Goal: Task Accomplishment & Management: Use online tool/utility

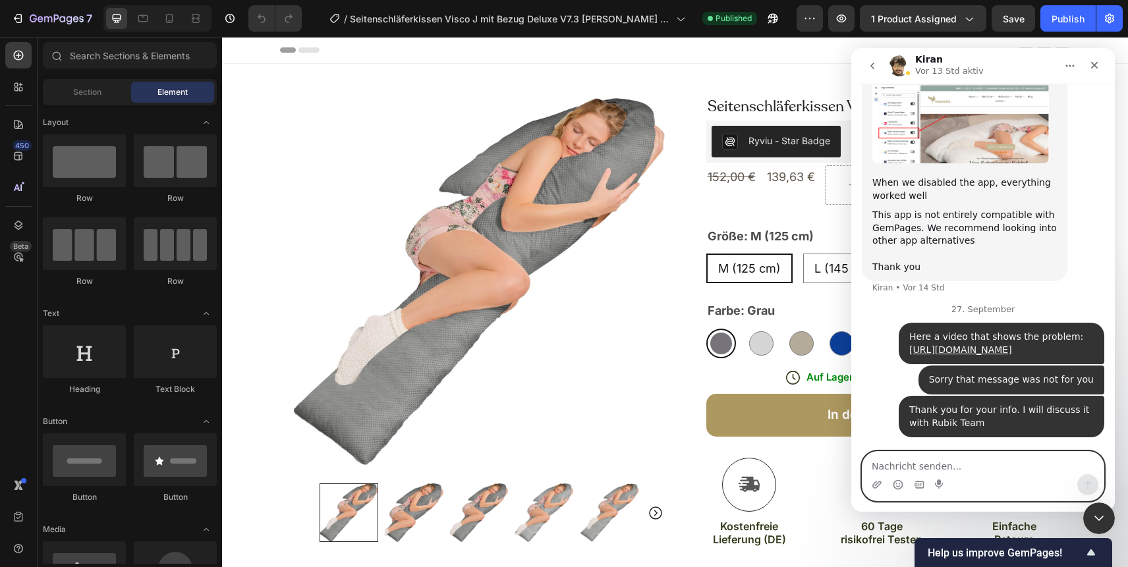
scroll to position [2590, 0]
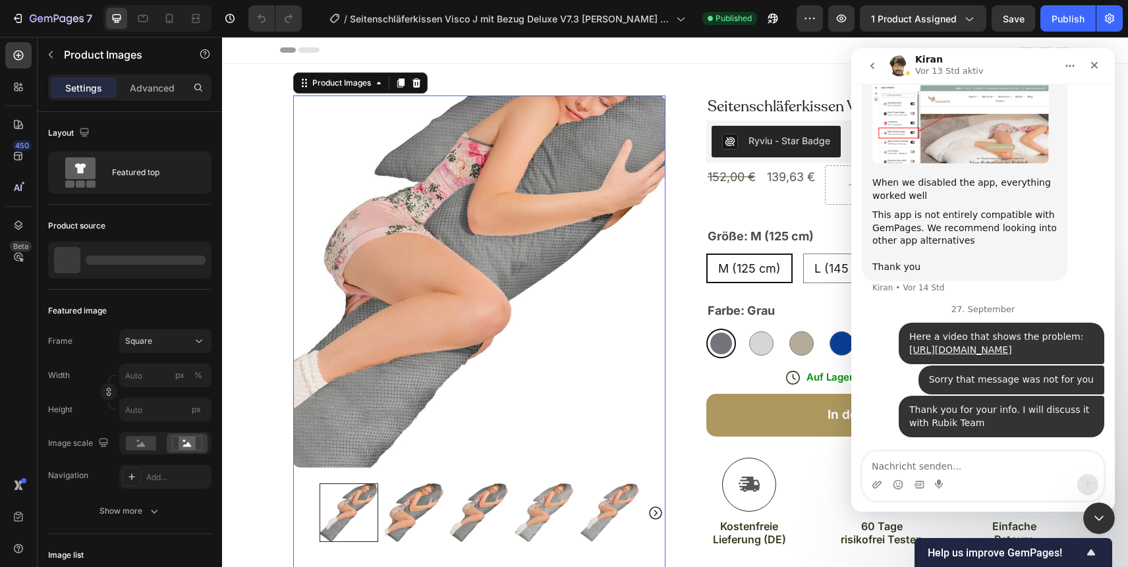
click at [567, 224] on img at bounding box center [479, 282] width 372 height 372
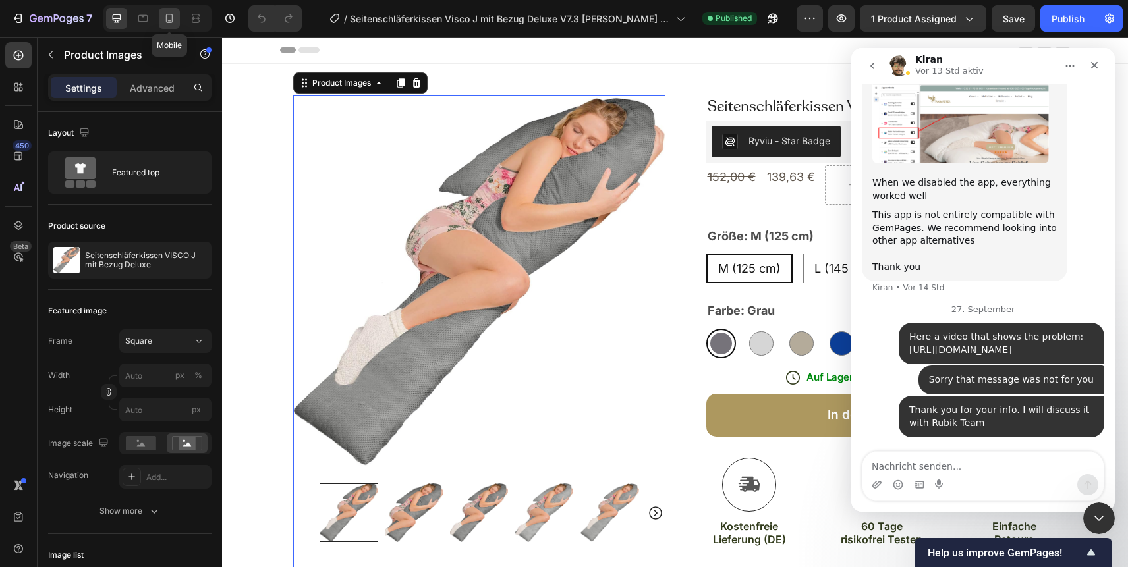
click at [169, 20] on icon at bounding box center [169, 18] width 13 height 13
type input "100"
type input "0"
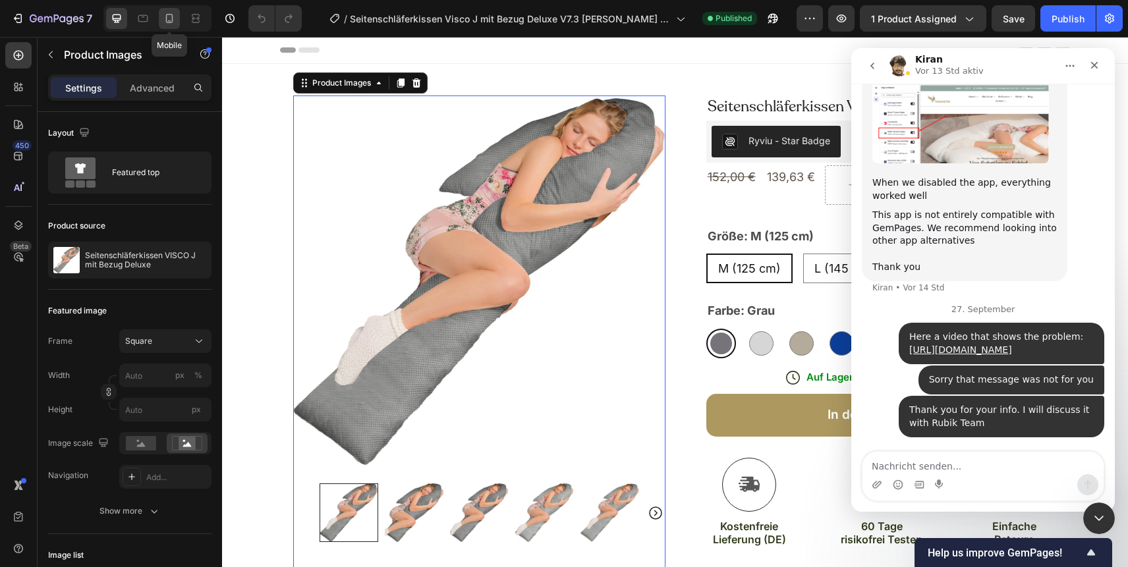
type input "8"
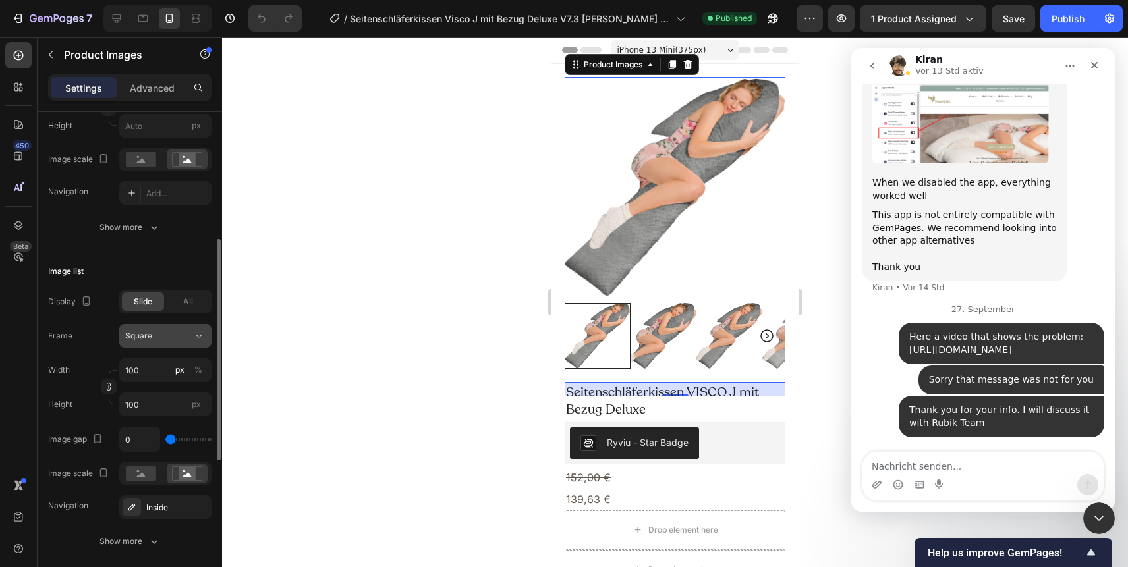
scroll to position [293, 0]
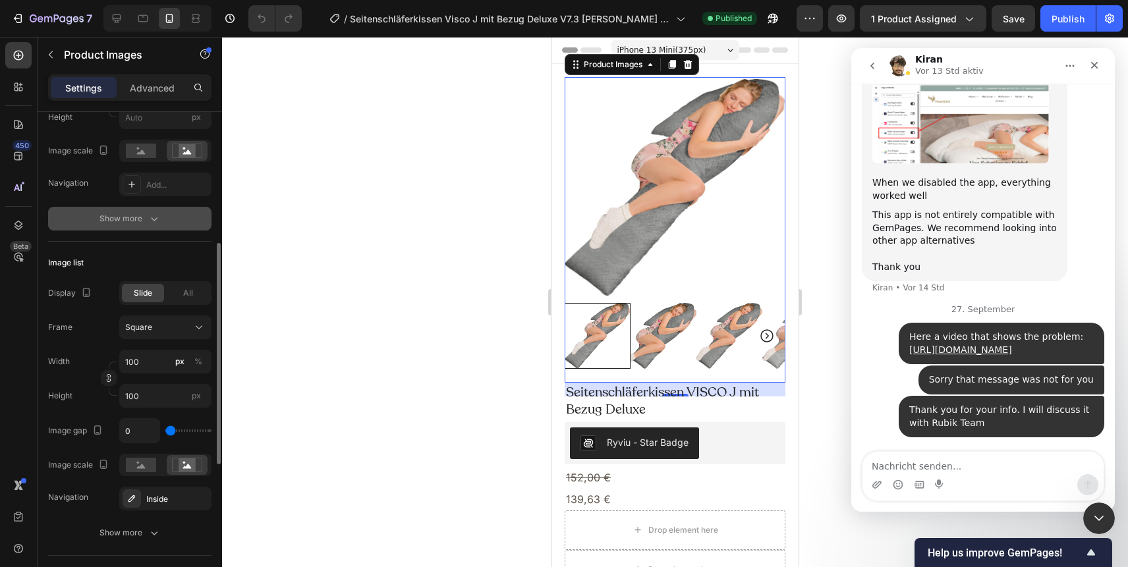
click at [145, 219] on div "Show more" at bounding box center [130, 218] width 61 height 13
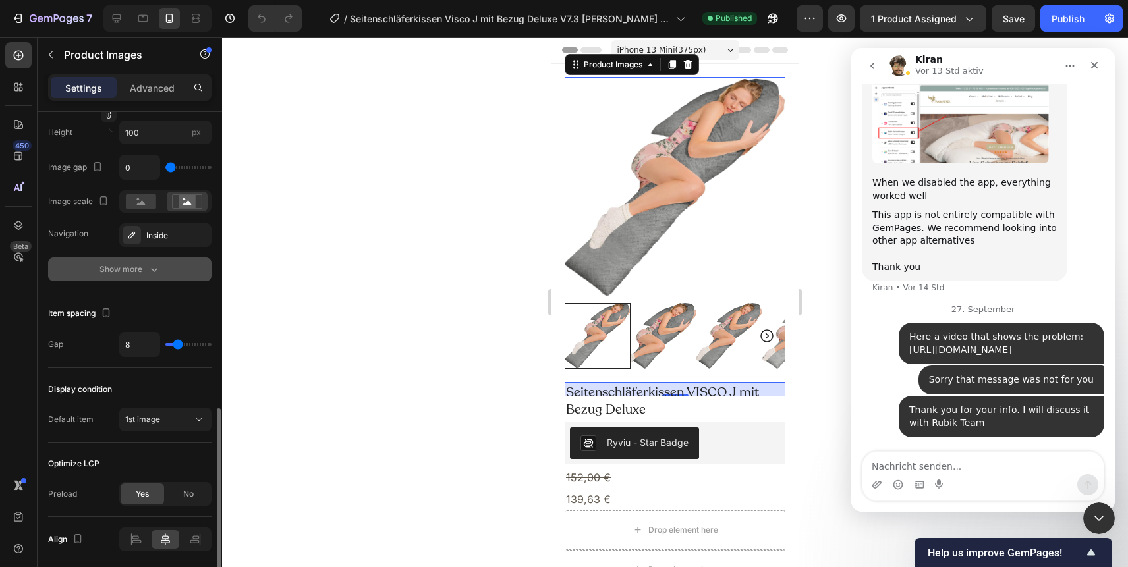
scroll to position [799, 0]
click at [150, 267] on icon "button" at bounding box center [154, 267] width 13 height 13
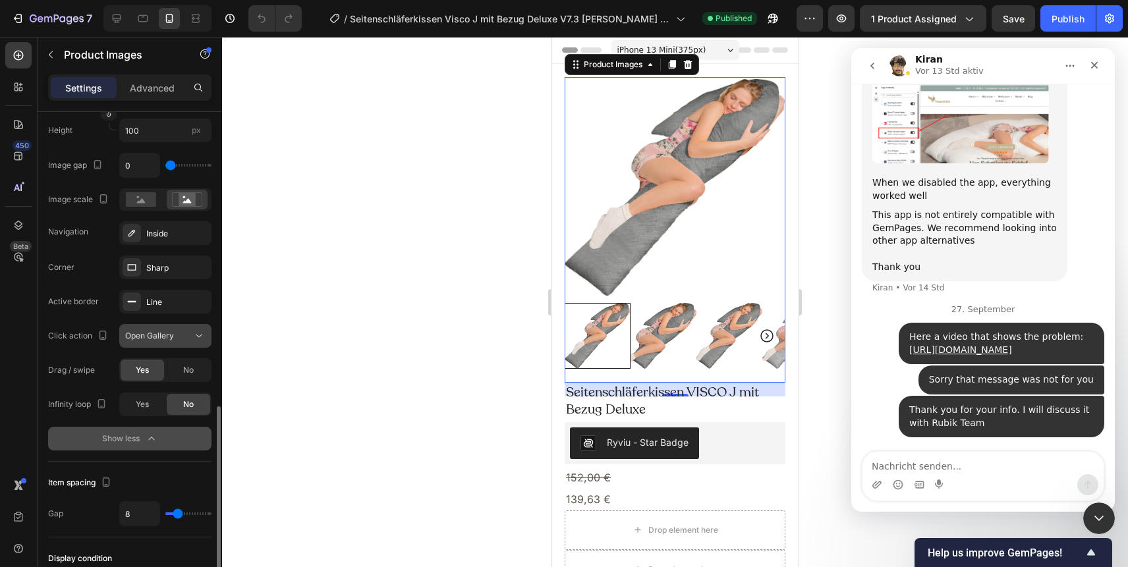
click at [170, 333] on span "Open Gallery" at bounding box center [149, 336] width 49 height 10
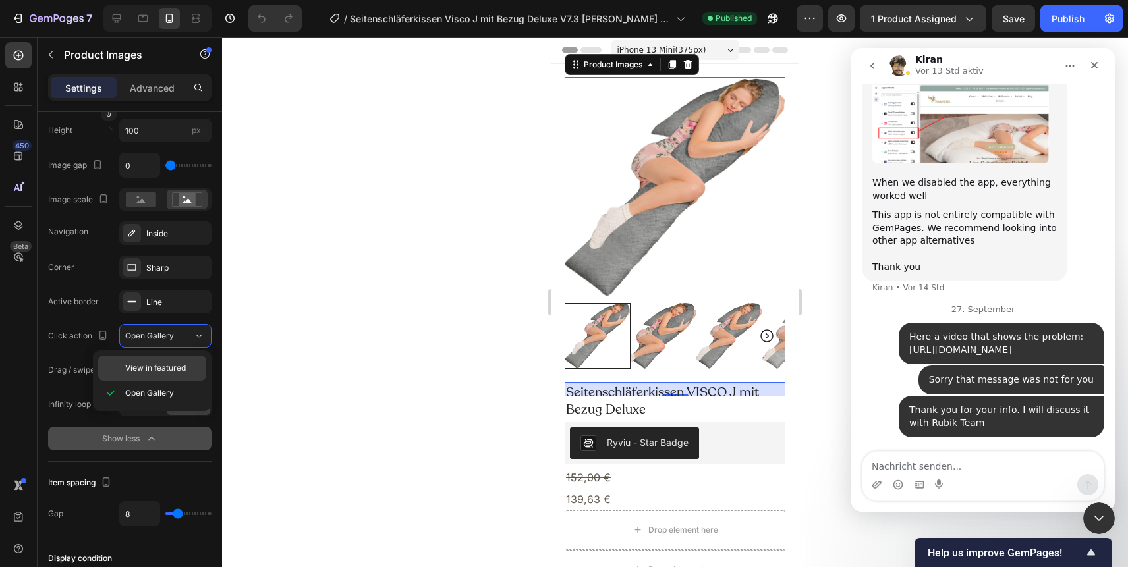
click at [173, 372] on span "View in featured" at bounding box center [155, 368] width 61 height 12
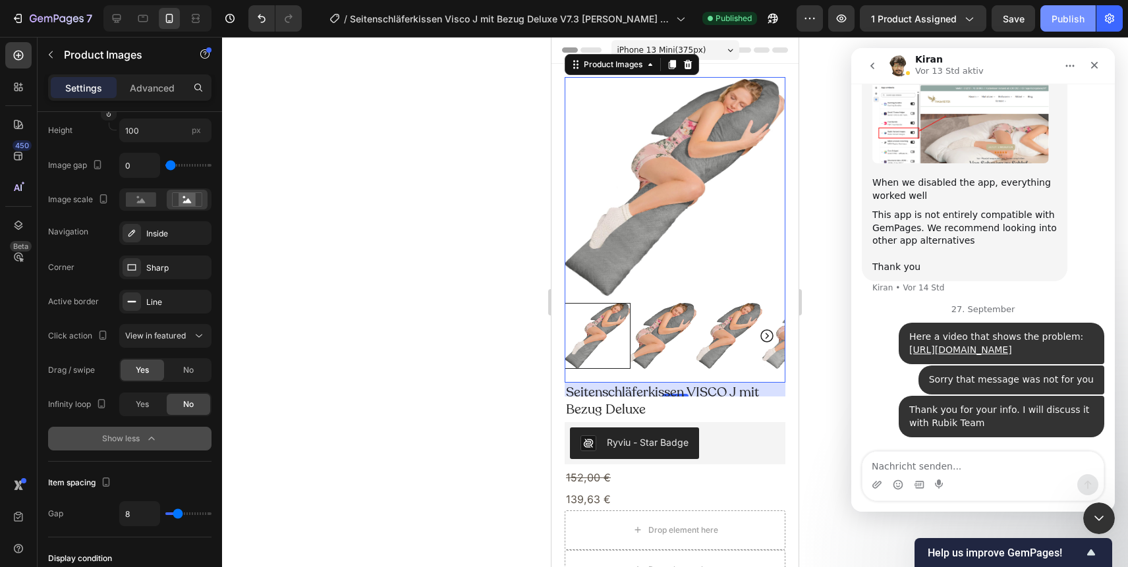
click at [1083, 15] on div "Publish" at bounding box center [1068, 19] width 33 height 14
click at [901, 465] on textarea "Nachricht senden..." at bounding box center [983, 463] width 241 height 22
type textarea "T"
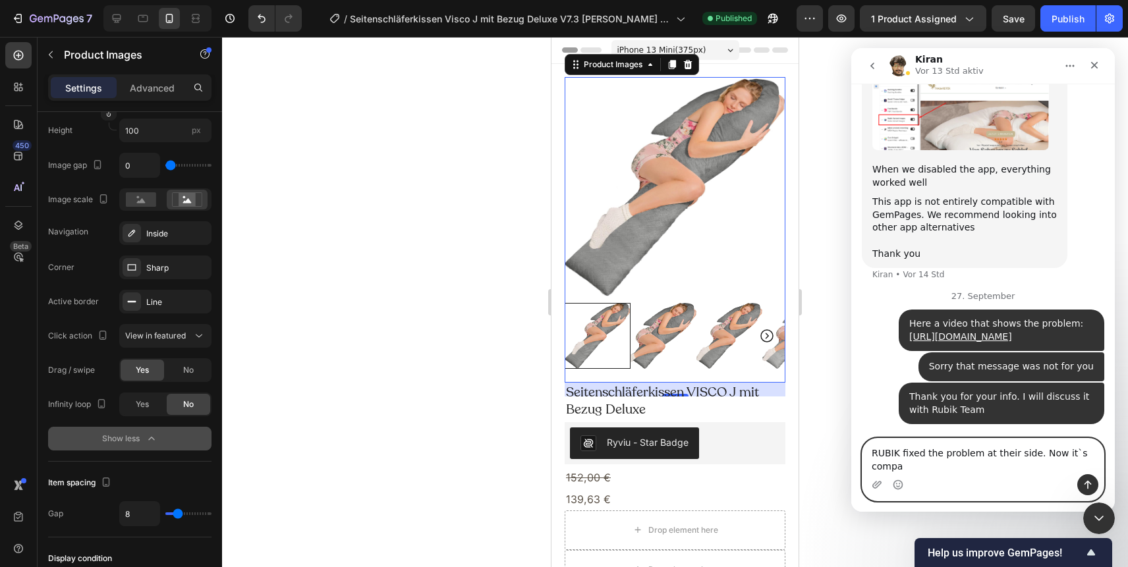
scroll to position [2604, 0]
click at [979, 470] on textarea "RUBIK fixed the problem at their side. Now it`s compatible to your Gemopages7" at bounding box center [983, 457] width 241 height 36
click at [1033, 467] on textarea "RUBIK fixed the problem at their side. Now it`s compatible to your Gempages7" at bounding box center [983, 457] width 241 height 36
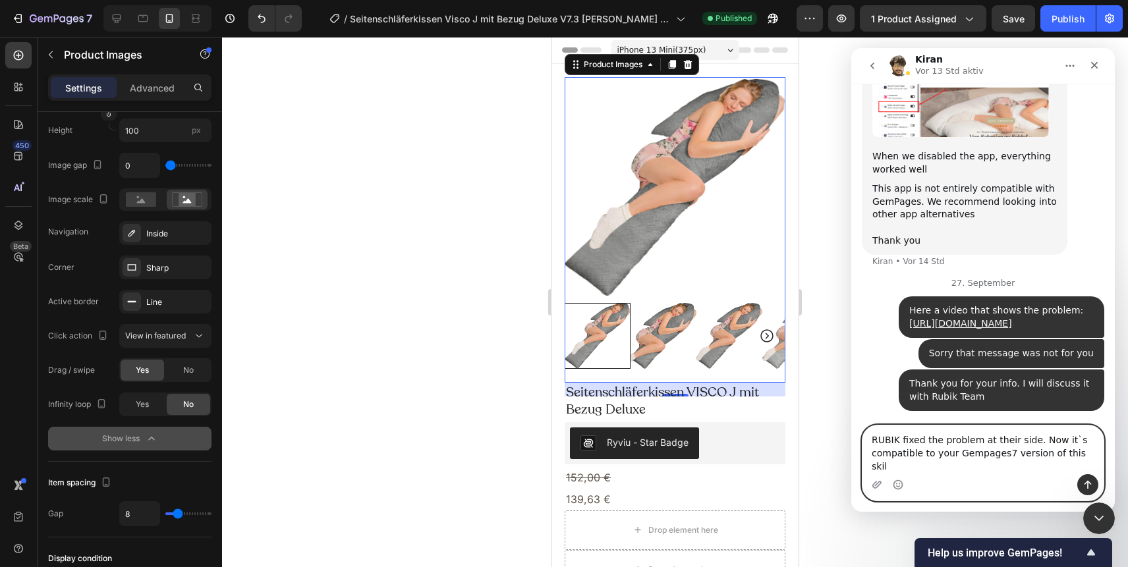
type textarea "RUBIK fixed the problem at their side. Now it`s compatible to your Gempages7 ve…"
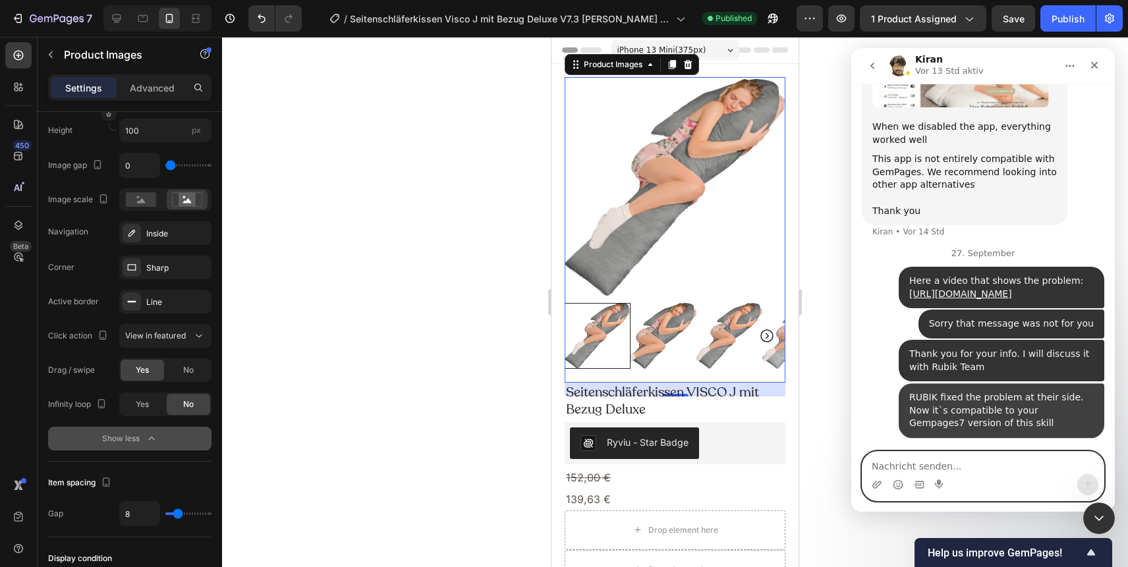
scroll to position [2646, 0]
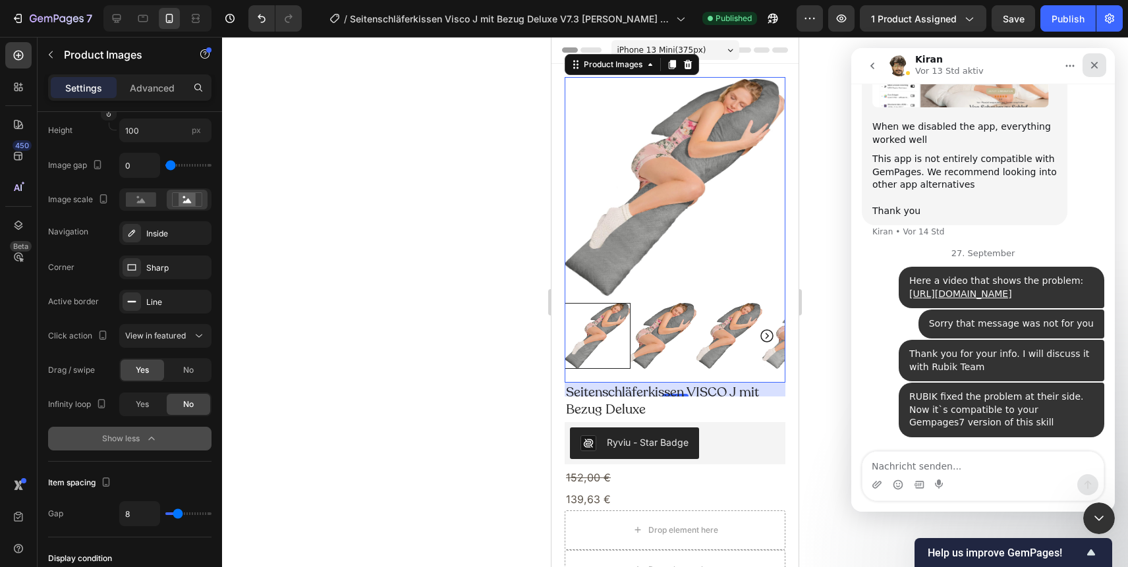
click at [1096, 63] on icon "Schließen" at bounding box center [1094, 65] width 11 height 11
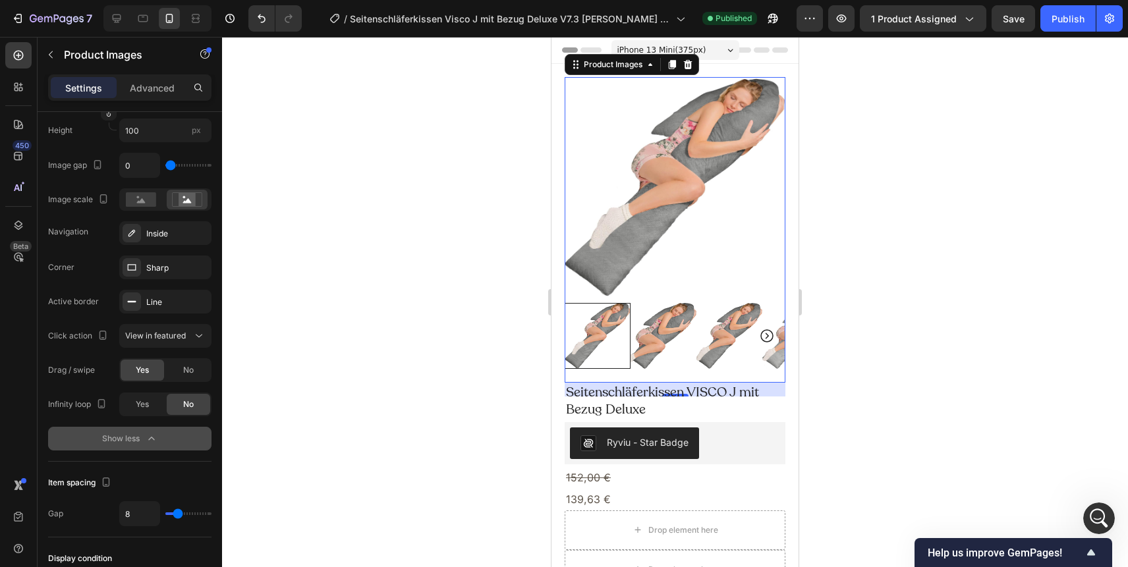
scroll to position [2681, 0]
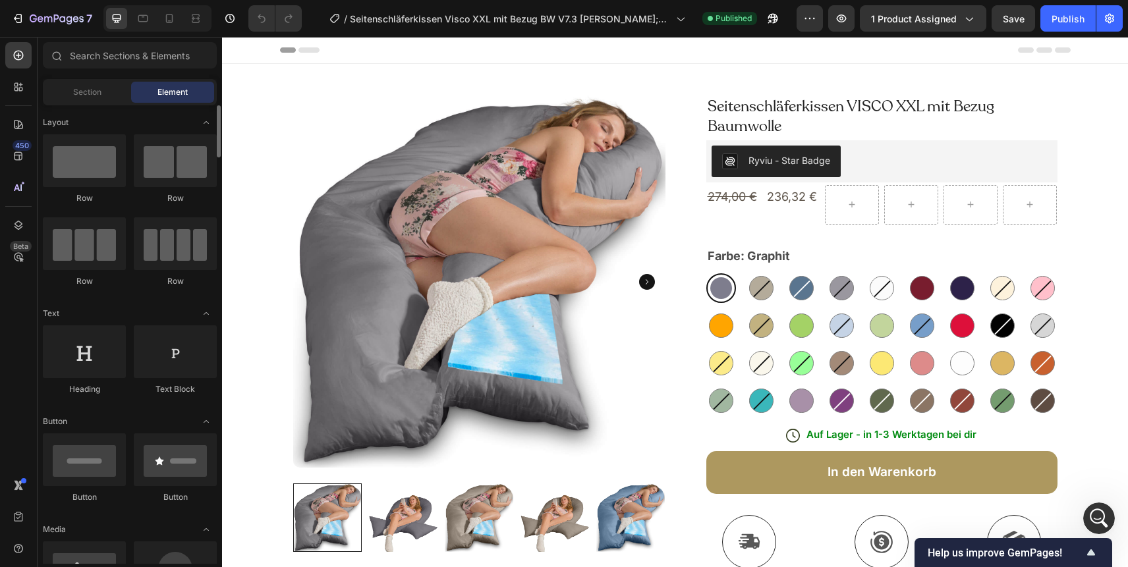
scroll to position [3, 0]
click at [167, 15] on icon at bounding box center [169, 18] width 7 height 9
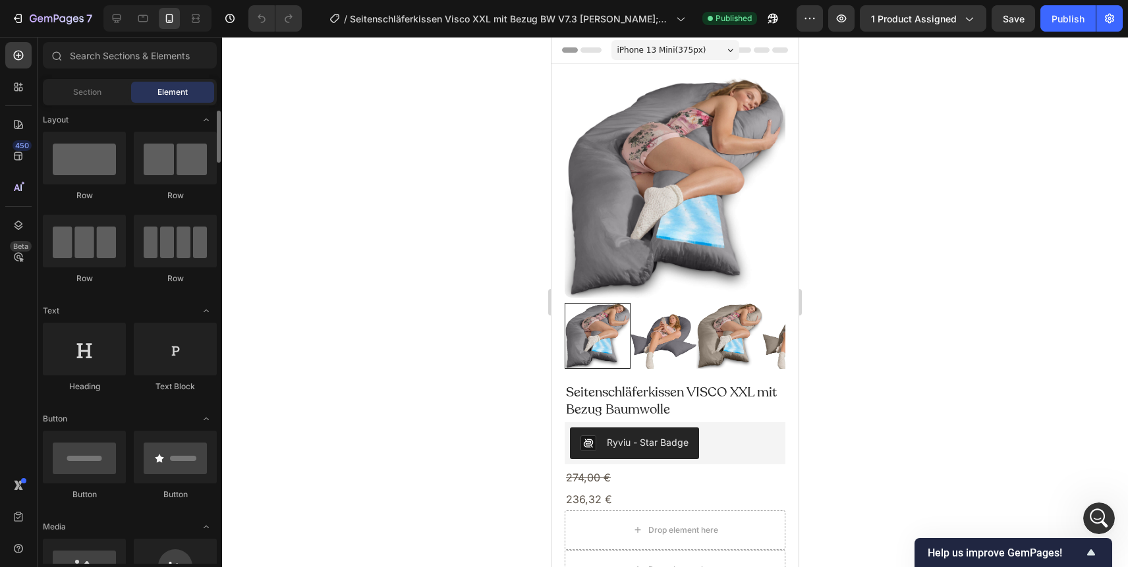
scroll to position [78, 0]
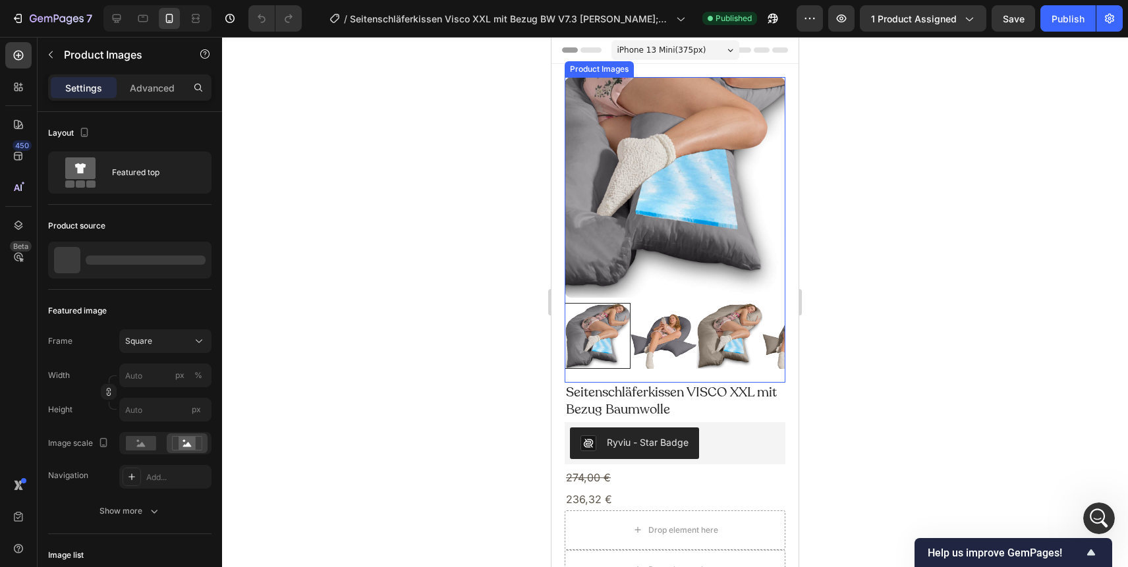
click at [701, 284] on img at bounding box center [675, 187] width 221 height 221
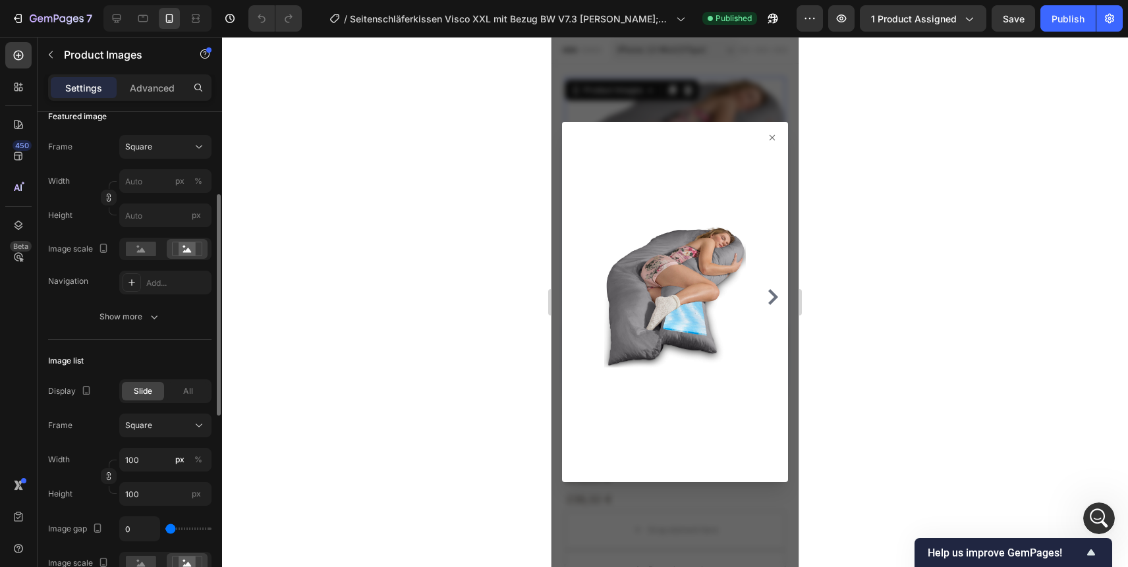
scroll to position [202, 0]
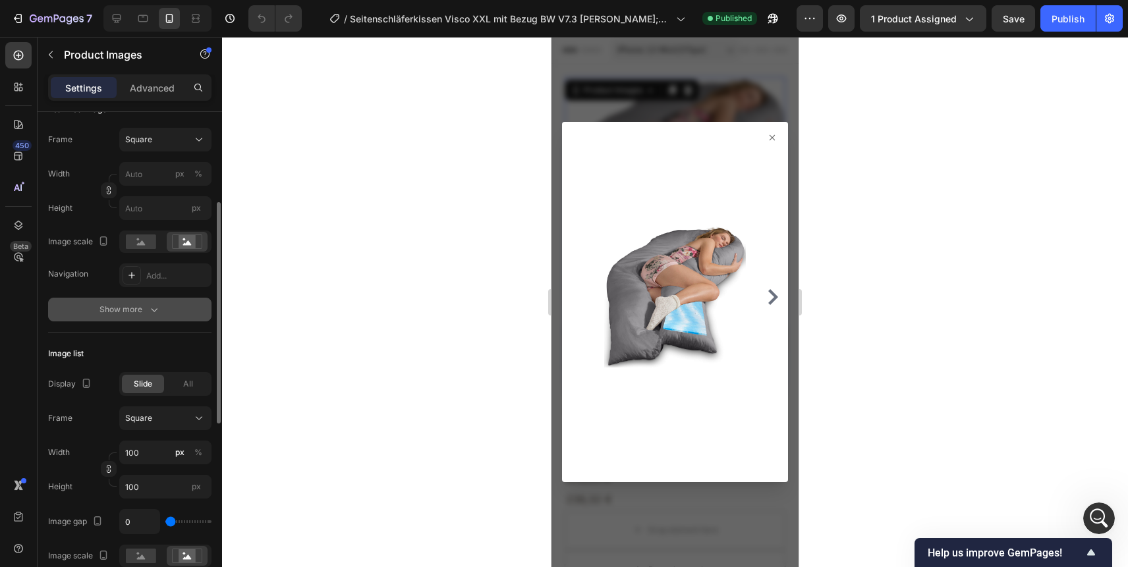
click at [148, 314] on icon "button" at bounding box center [154, 309] width 13 height 13
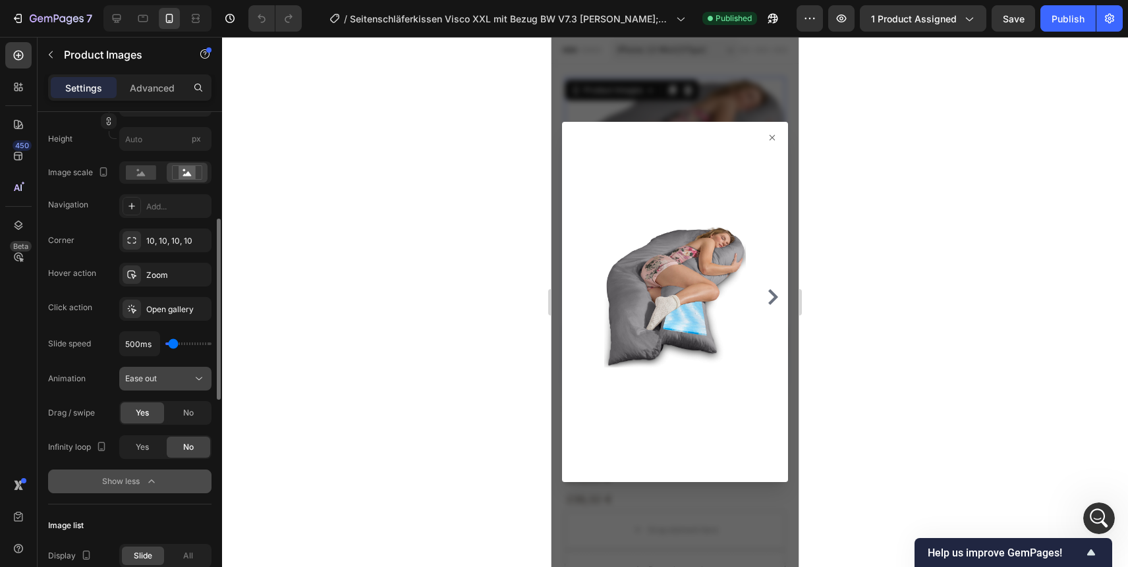
scroll to position [276, 0]
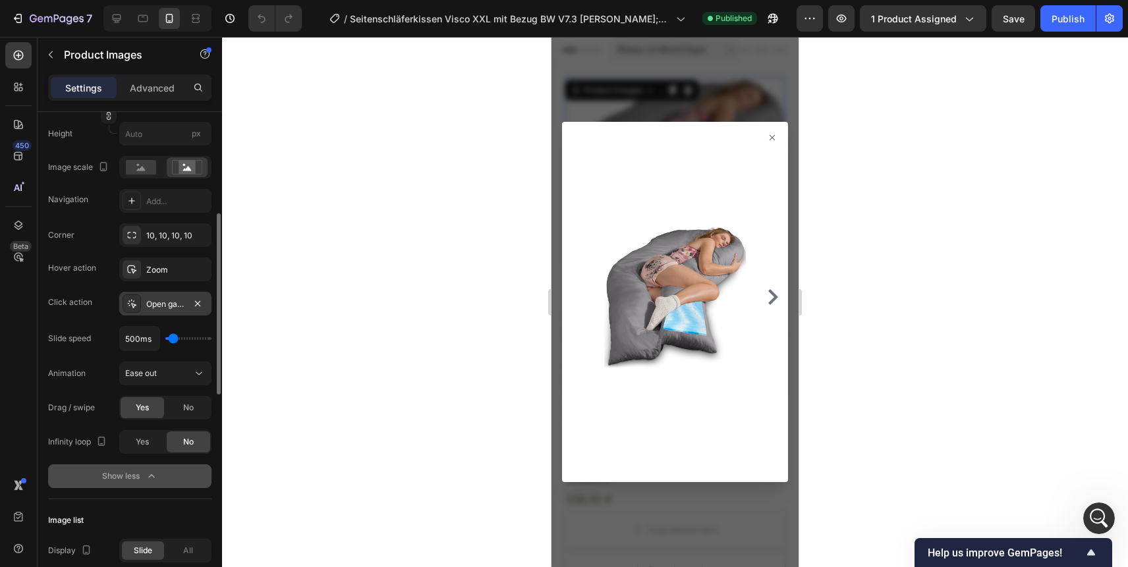
click at [183, 305] on div "Open gallery" at bounding box center [165, 305] width 38 height 12
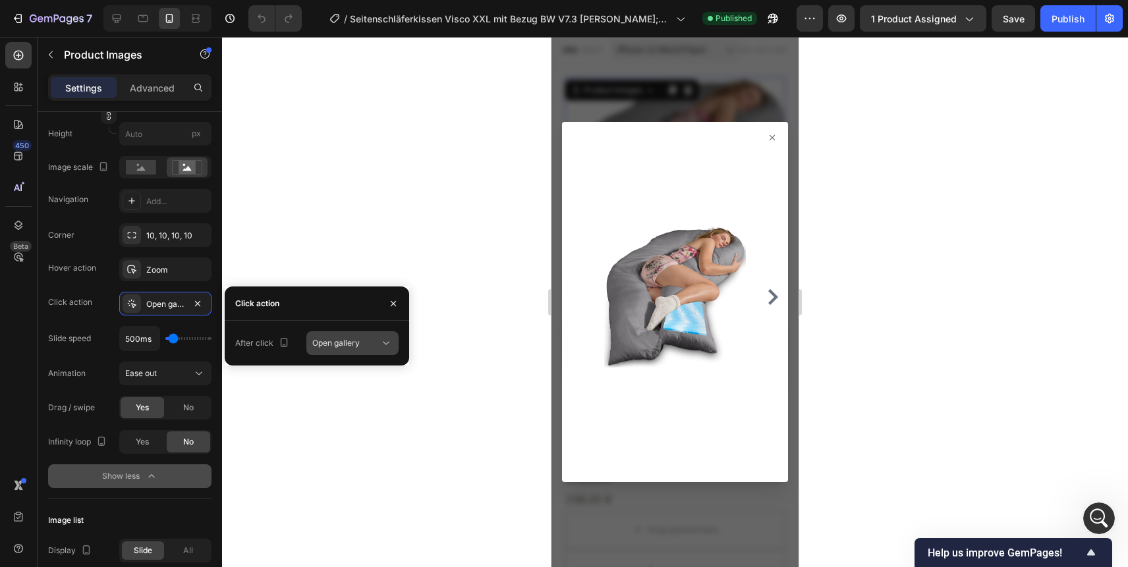
click at [336, 342] on span "Open gallery" at bounding box center [335, 343] width 47 height 10
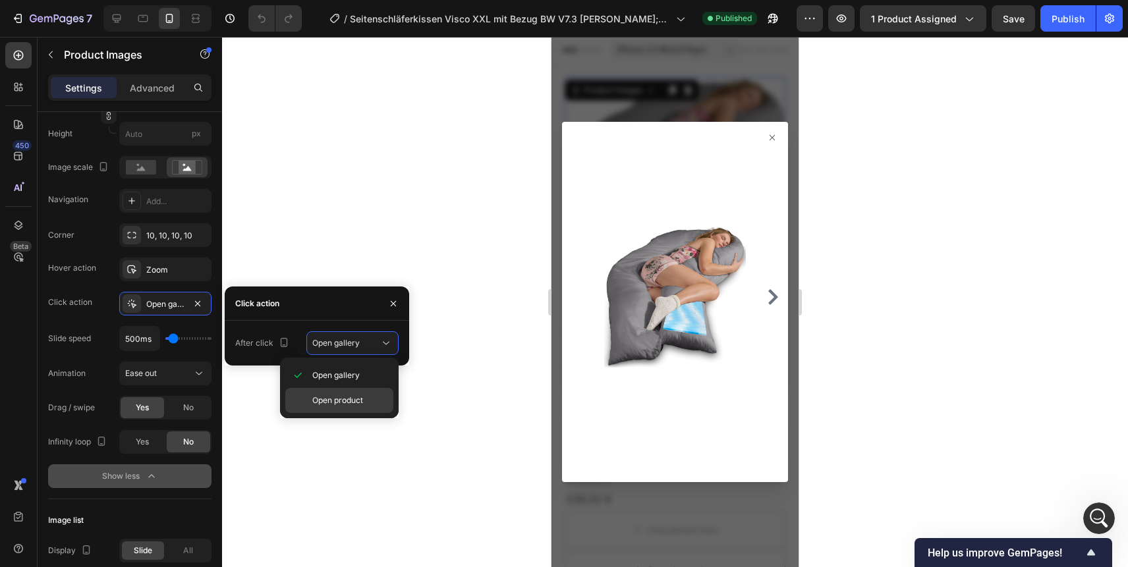
click at [344, 396] on span "Open product" at bounding box center [337, 401] width 51 height 12
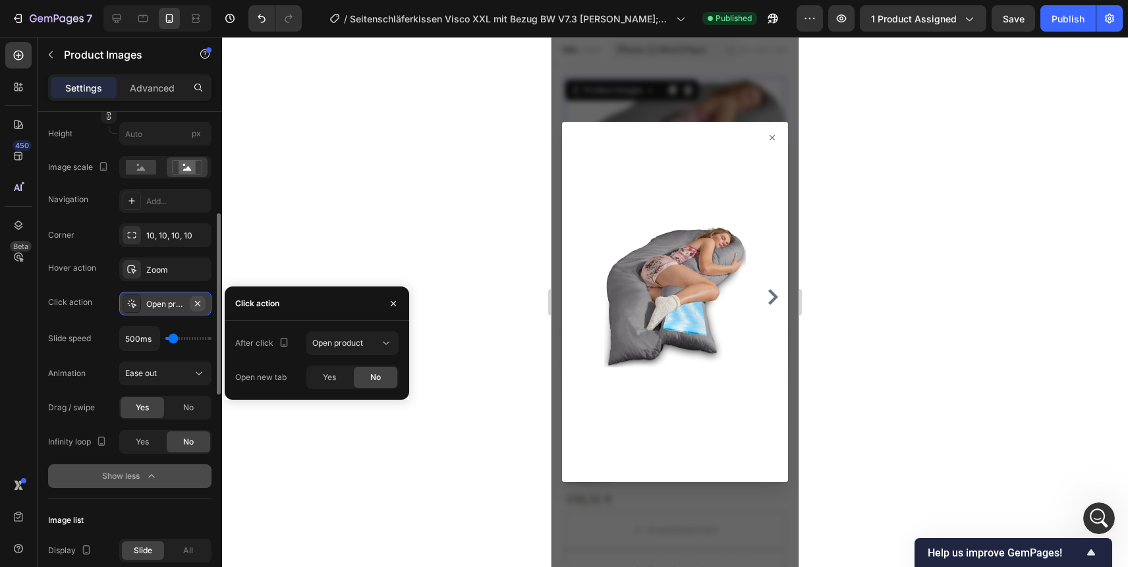
click at [196, 304] on icon "button" at bounding box center [197, 304] width 11 height 11
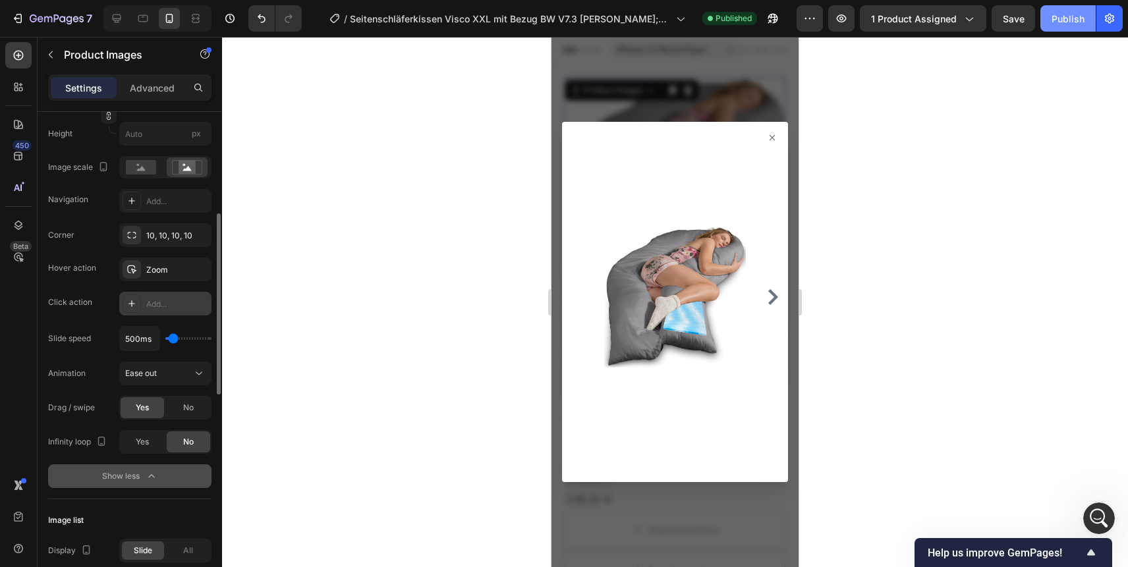
click at [1070, 17] on div "Publish" at bounding box center [1068, 19] width 33 height 14
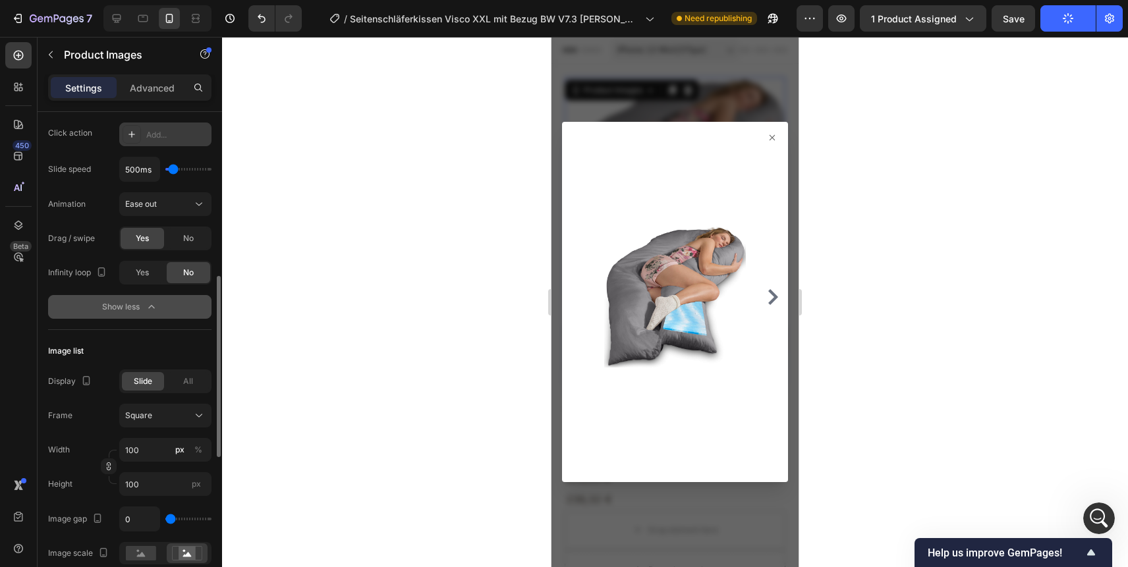
scroll to position [443, 0]
click at [175, 205] on div "Ease out" at bounding box center [158, 206] width 67 height 12
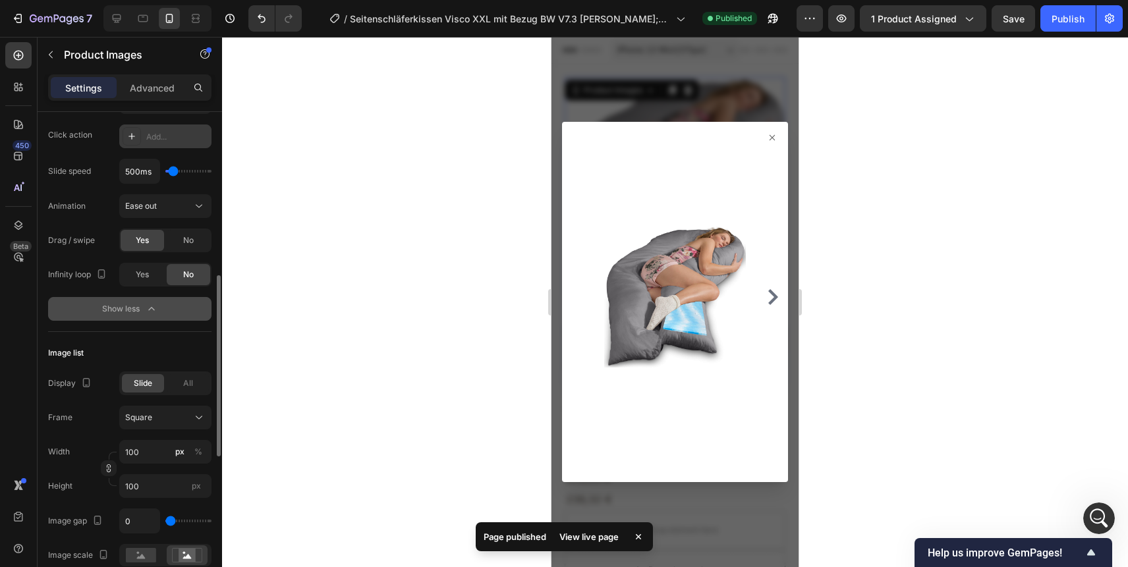
click at [70, 214] on div "Animation" at bounding box center [67, 206] width 38 height 21
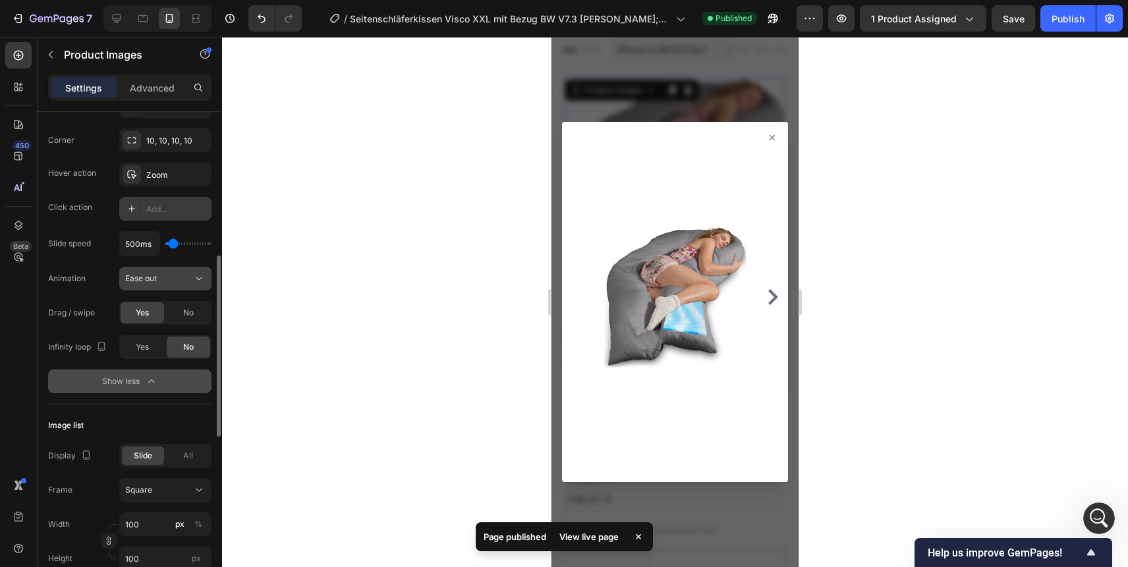
scroll to position [363, 0]
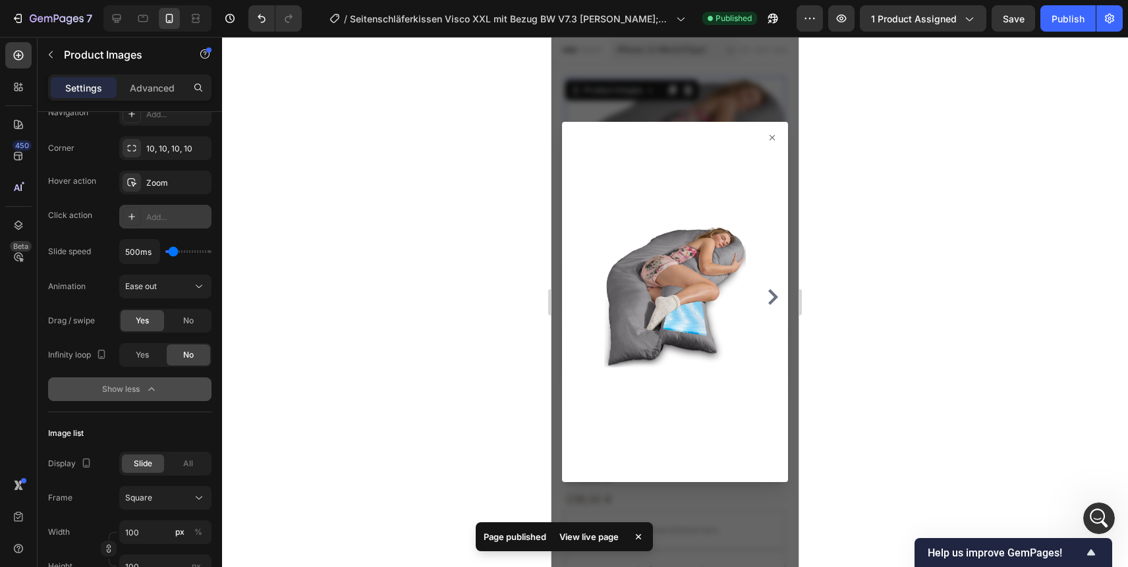
click at [175, 215] on div "Add..." at bounding box center [177, 218] width 62 height 12
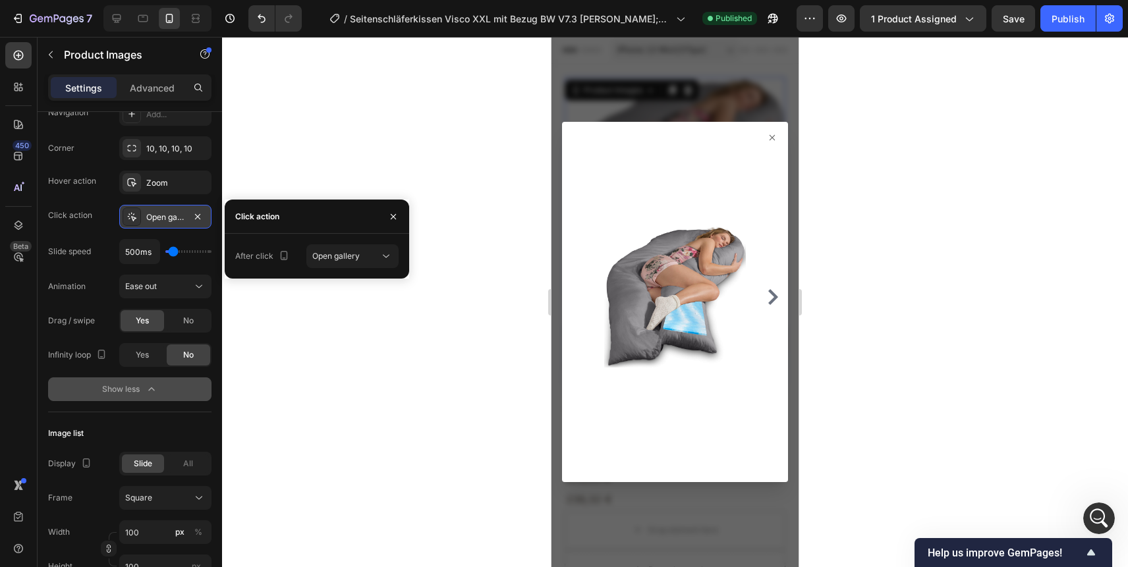
click at [76, 219] on div "Click action" at bounding box center [70, 216] width 44 height 12
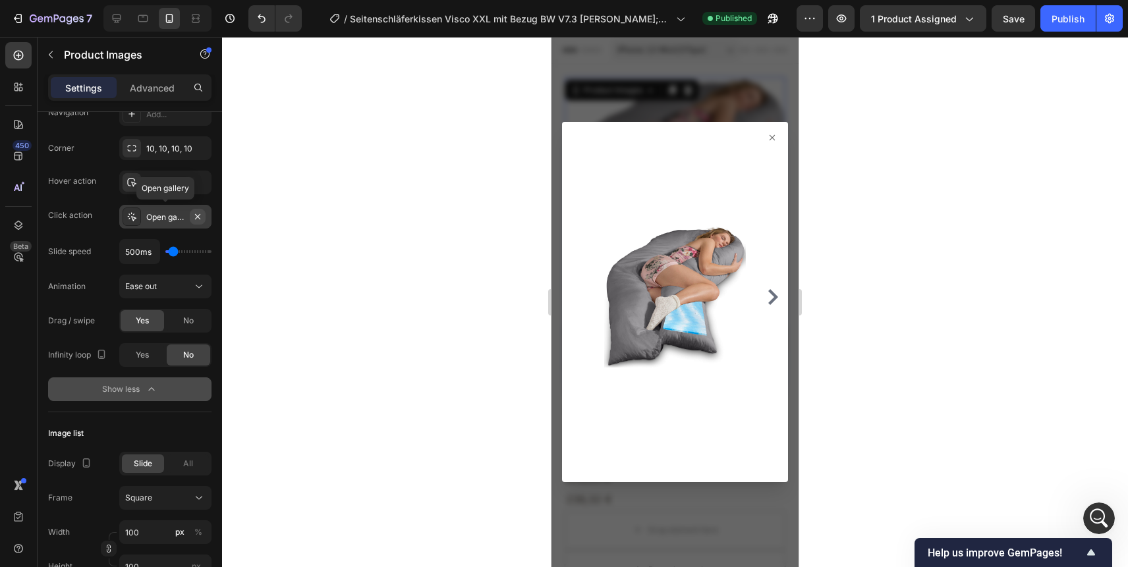
click at [195, 214] on icon "button" at bounding box center [197, 217] width 11 height 11
click at [187, 218] on div "Add..." at bounding box center [177, 218] width 62 height 12
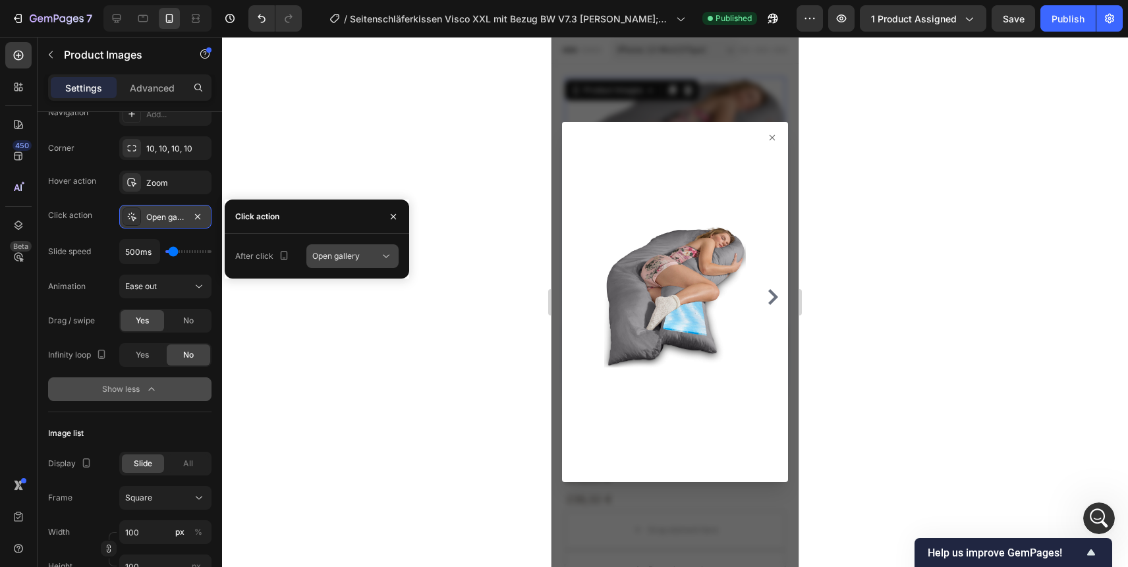
click at [364, 258] on div "Open gallery" at bounding box center [345, 256] width 67 height 12
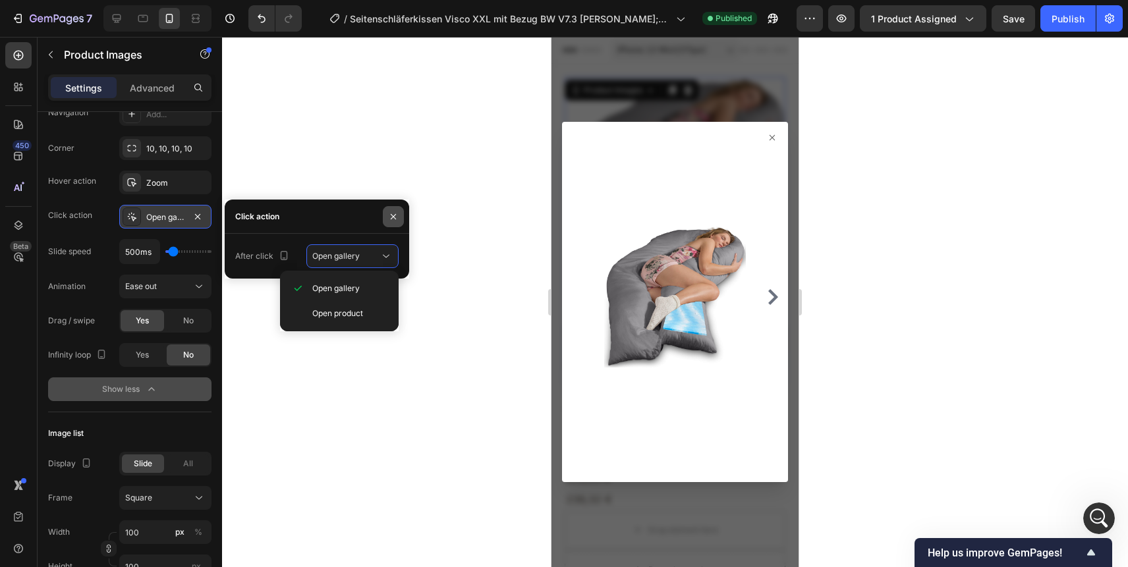
click at [393, 215] on icon "button" at bounding box center [393, 217] width 11 height 11
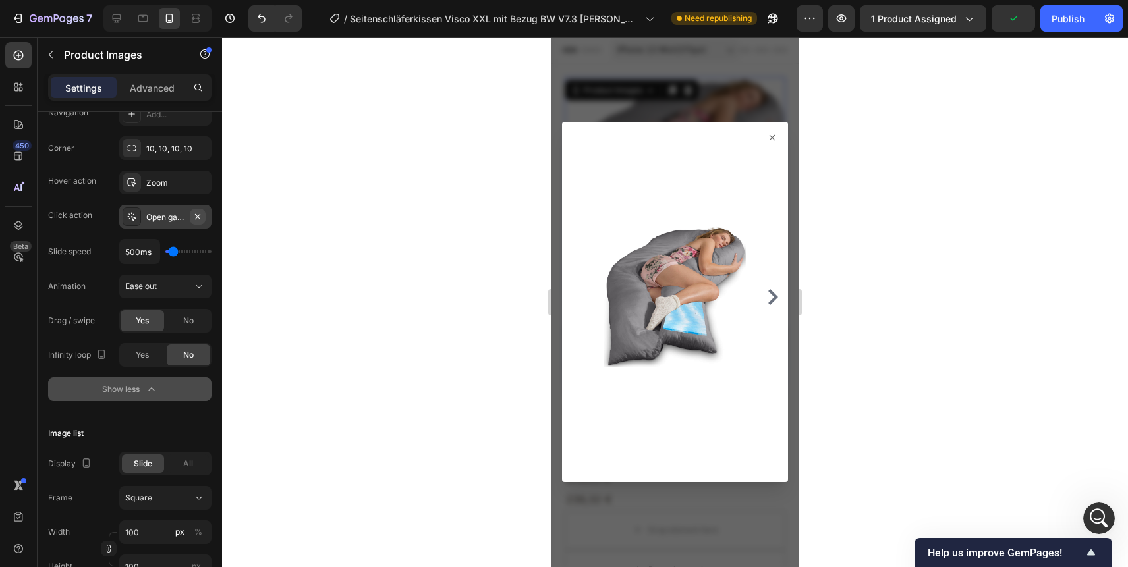
click at [198, 215] on icon "button" at bounding box center [197, 216] width 5 height 5
click at [159, 436] on div "Image list" at bounding box center [129, 433] width 163 height 21
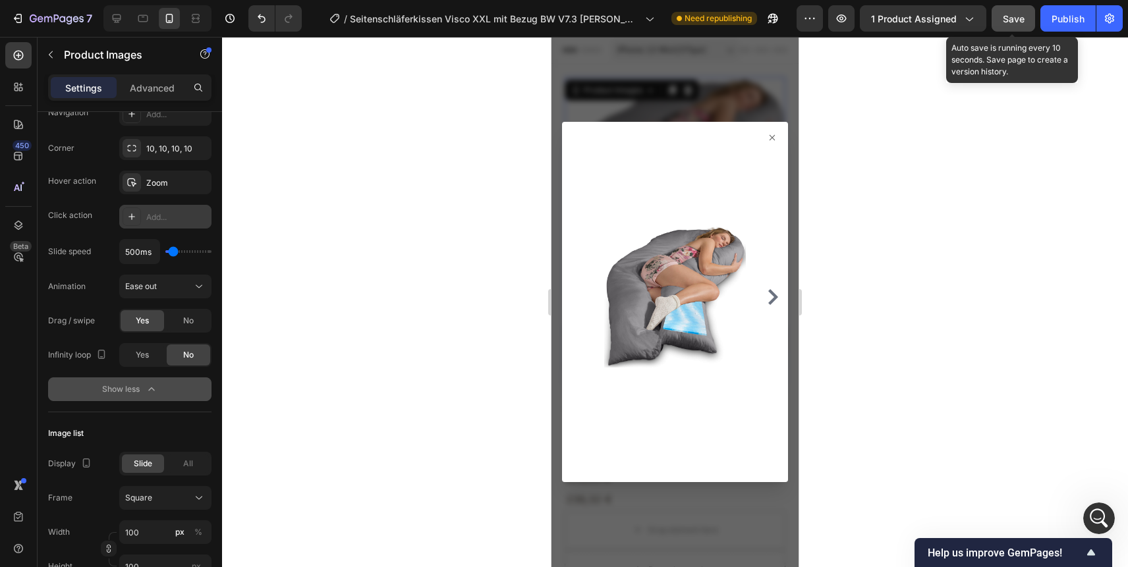
click at [1019, 17] on span "Save" at bounding box center [1014, 18] width 22 height 11
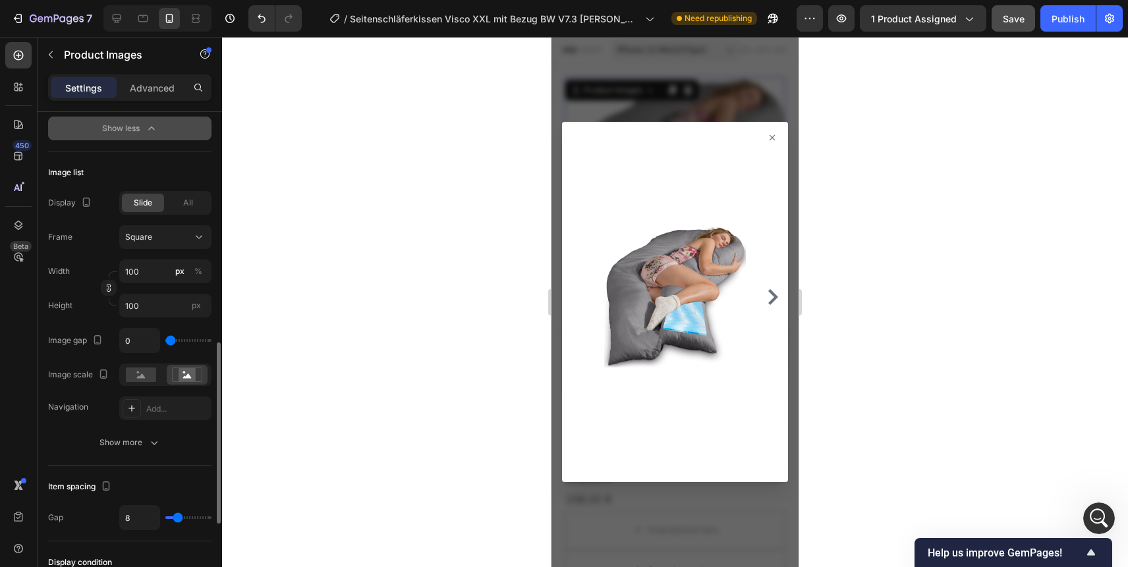
scroll to position [625, 0]
click at [141, 443] on div "Show more" at bounding box center [130, 442] width 61 height 13
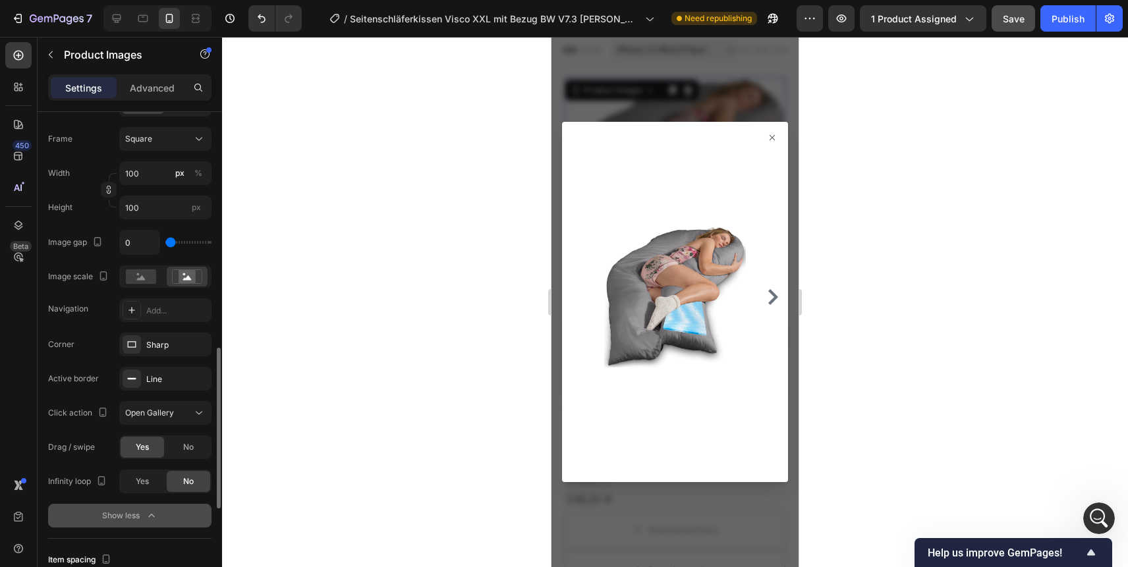
scroll to position [740, 0]
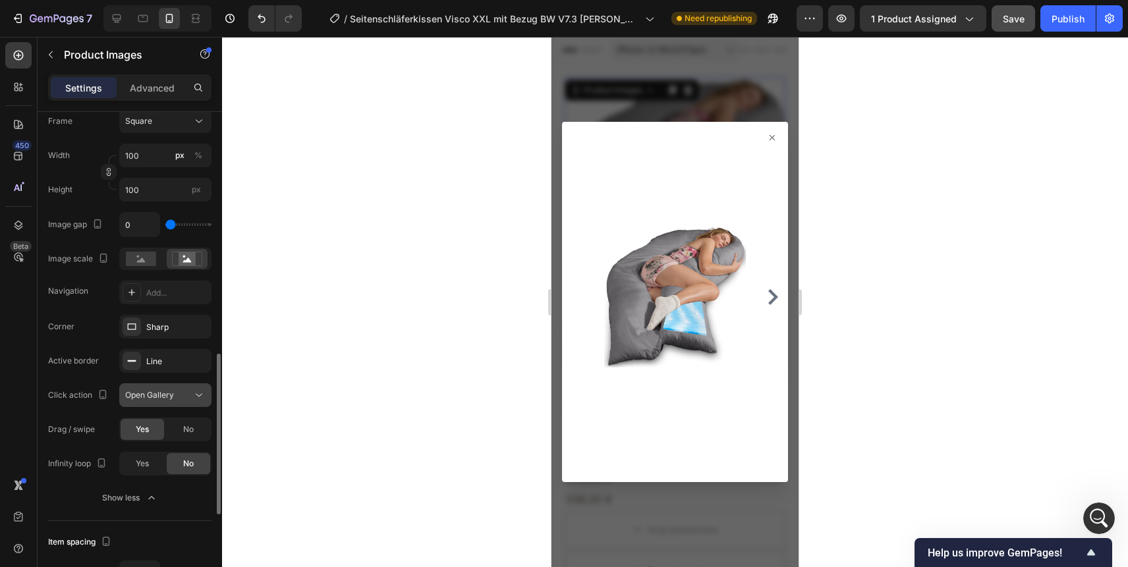
click at [162, 396] on span "Open Gallery" at bounding box center [149, 395] width 49 height 10
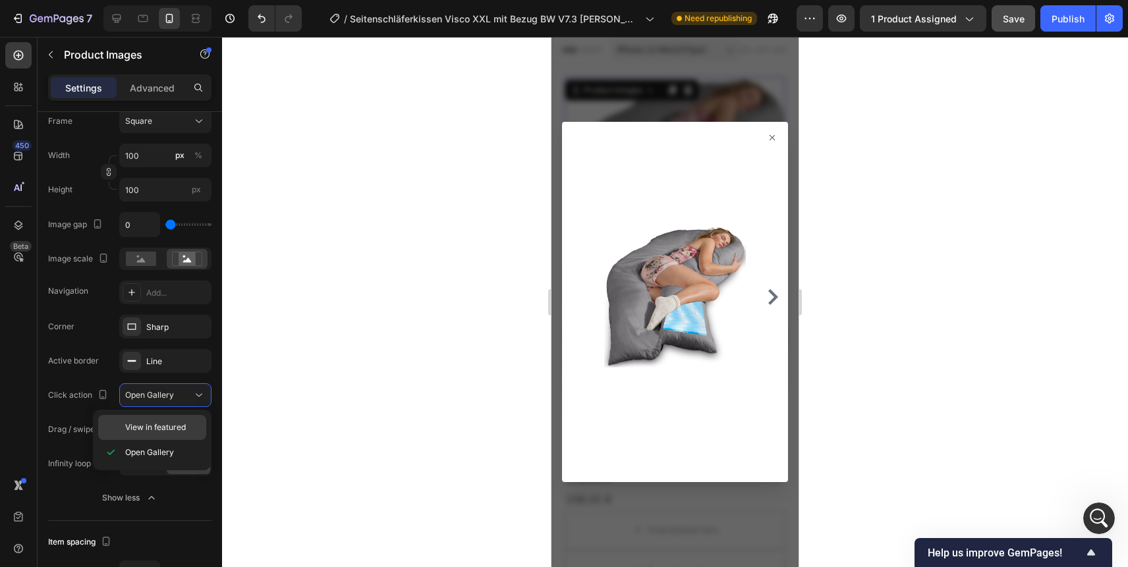
click at [179, 428] on span "View in featured" at bounding box center [155, 428] width 61 height 12
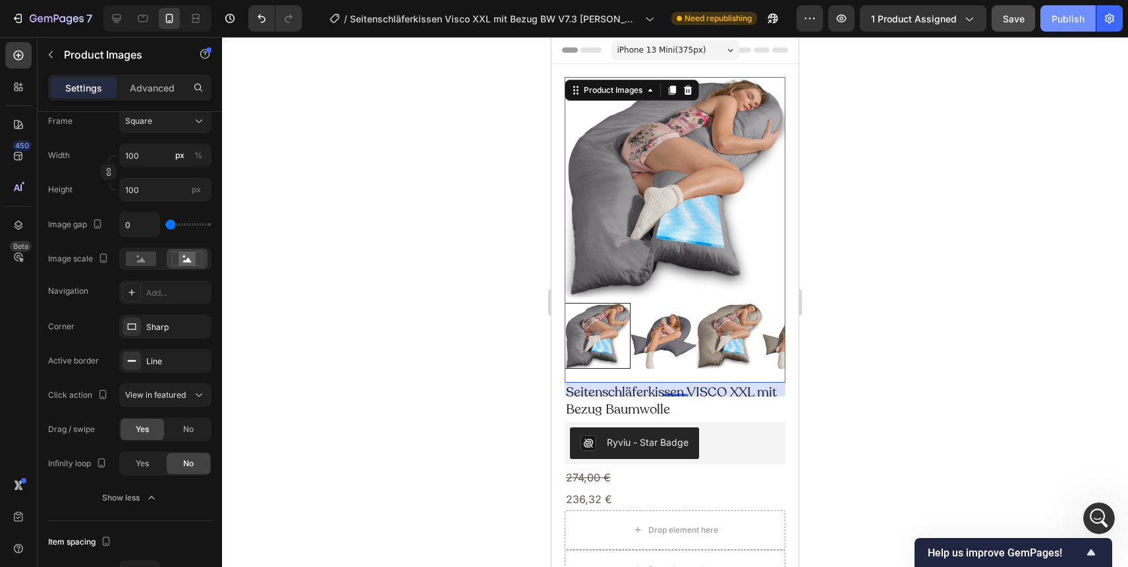
click at [1070, 17] on div "Publish" at bounding box center [1068, 19] width 33 height 14
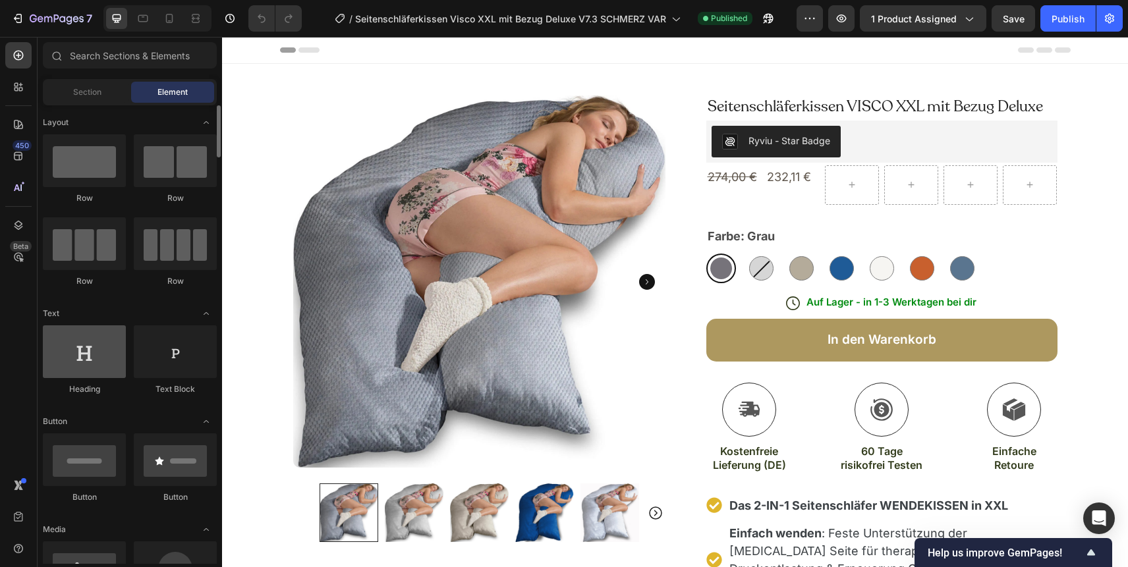
click at [117, 352] on div at bounding box center [84, 352] width 83 height 53
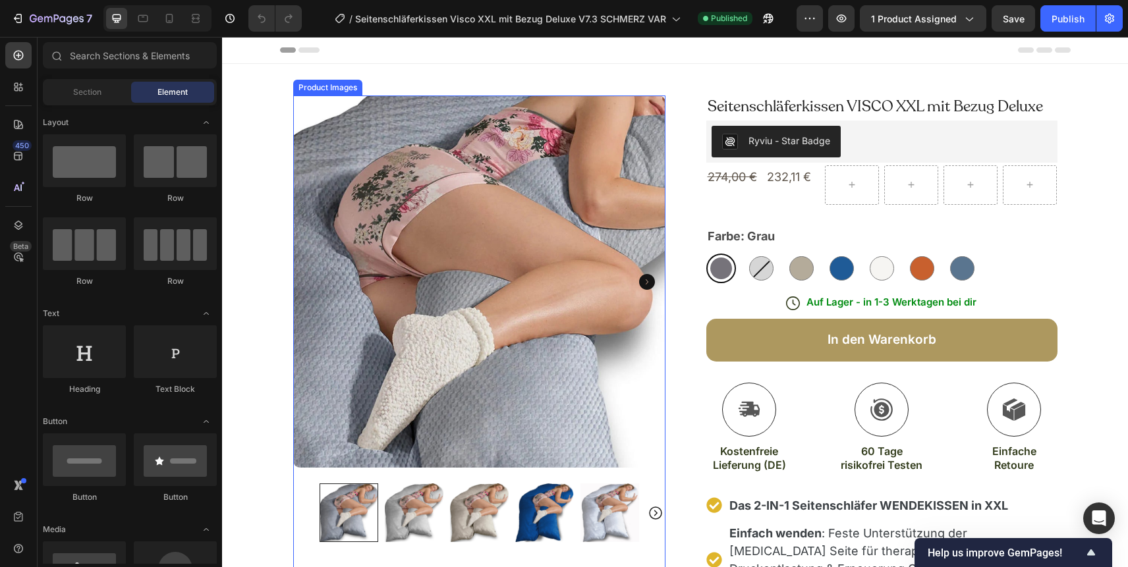
click at [460, 241] on img at bounding box center [479, 282] width 372 height 372
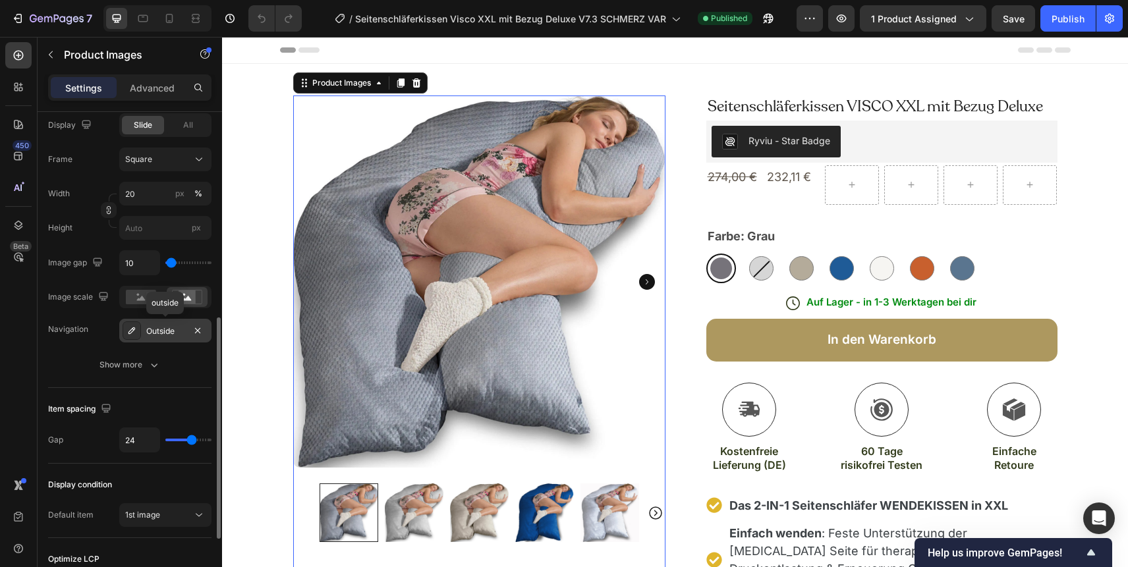
scroll to position [460, 0]
click at [150, 368] on icon "button" at bounding box center [154, 365] width 13 height 13
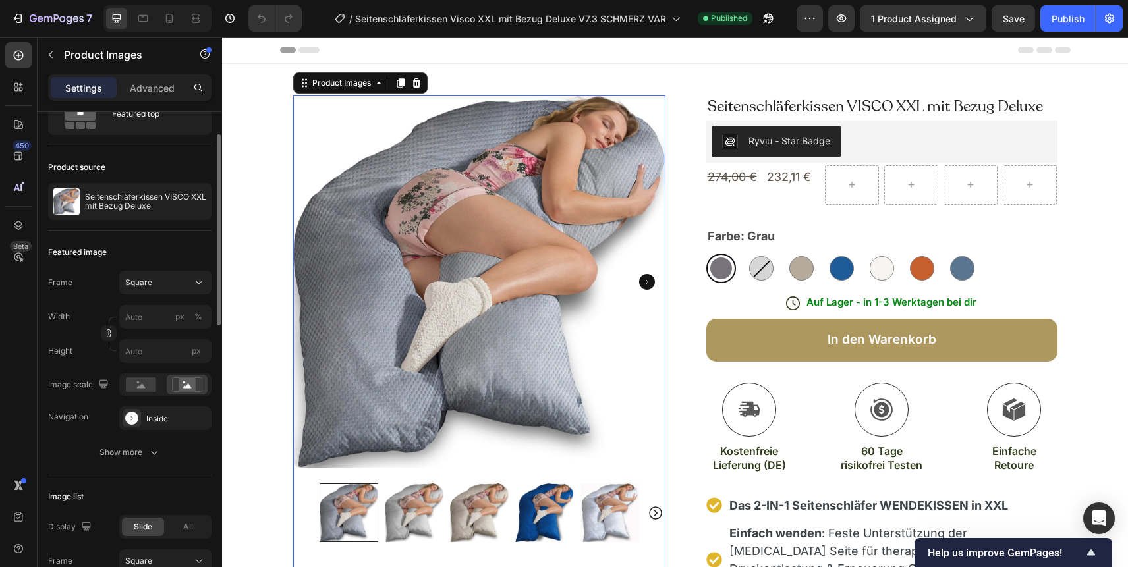
scroll to position [55, 0]
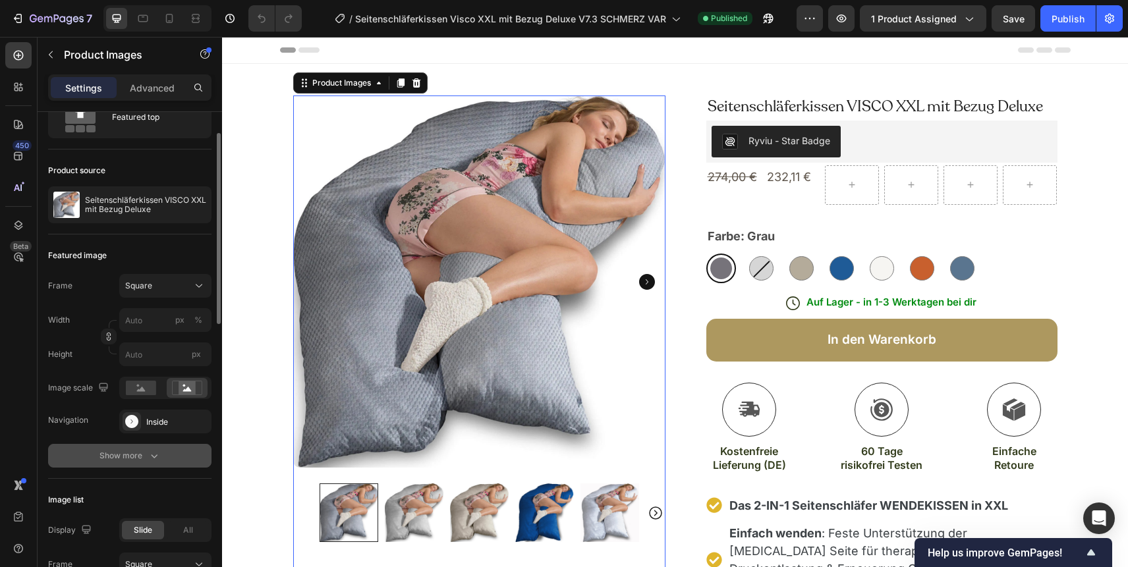
click at [148, 455] on icon "button" at bounding box center [154, 455] width 13 height 13
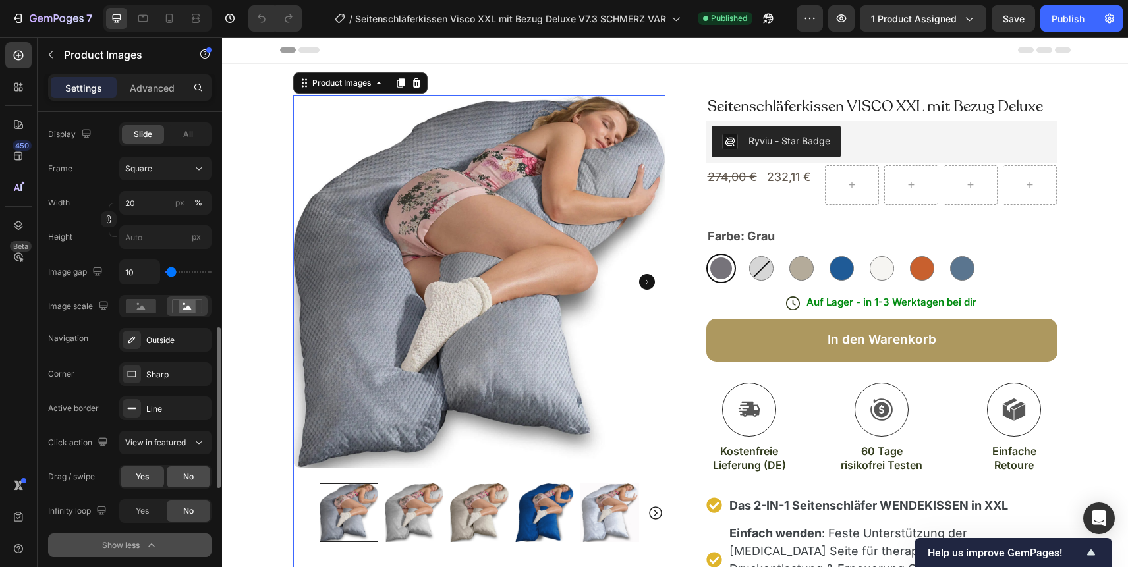
scroll to position [697, 0]
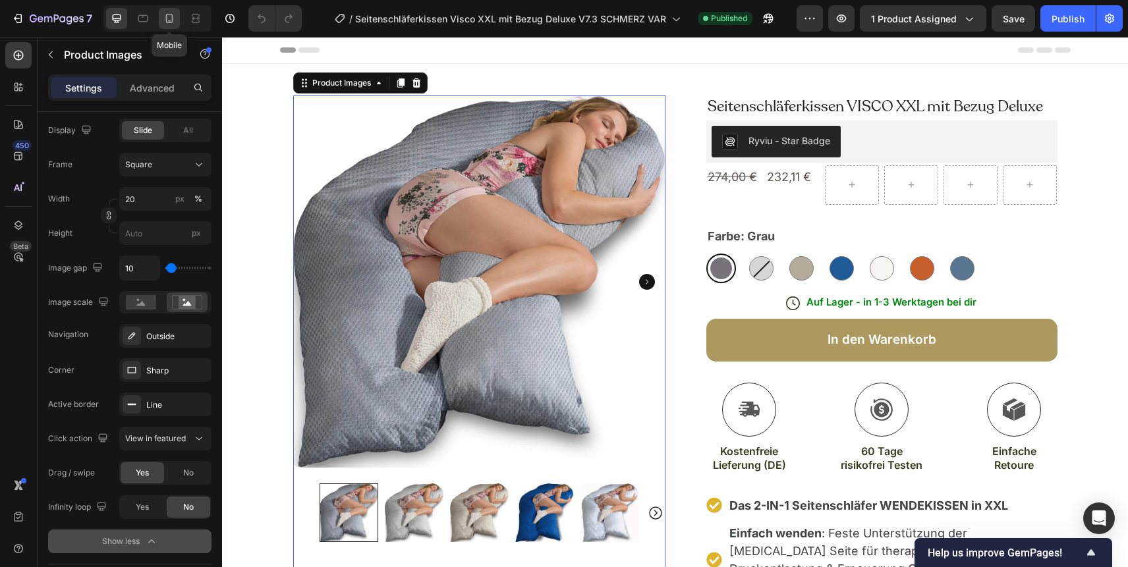
click at [169, 12] on icon at bounding box center [169, 18] width 13 height 13
type input "100"
type input "0"
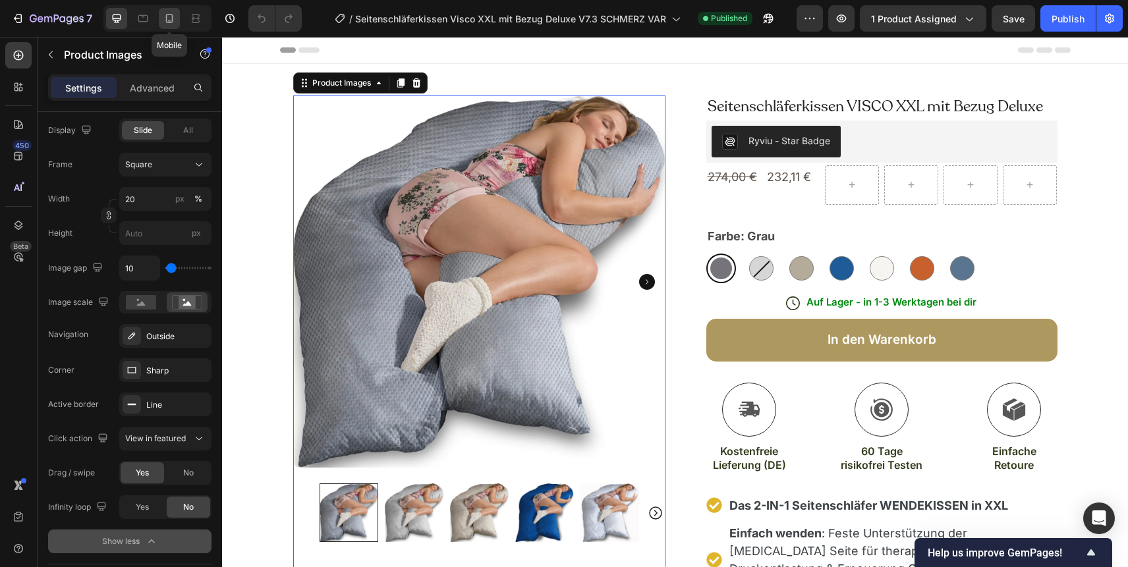
type input "8"
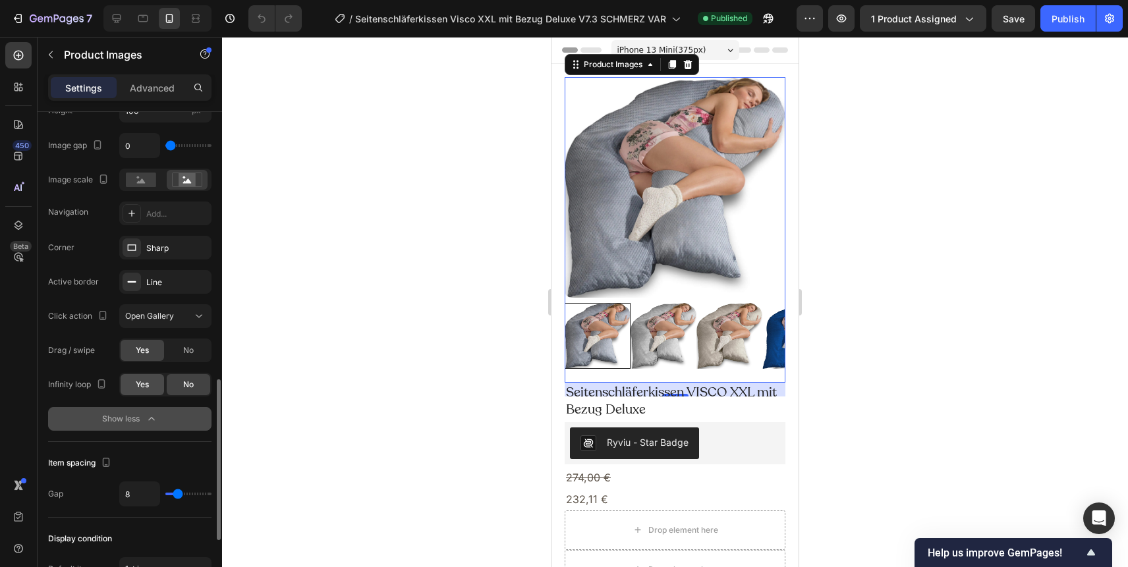
scroll to position [814, 0]
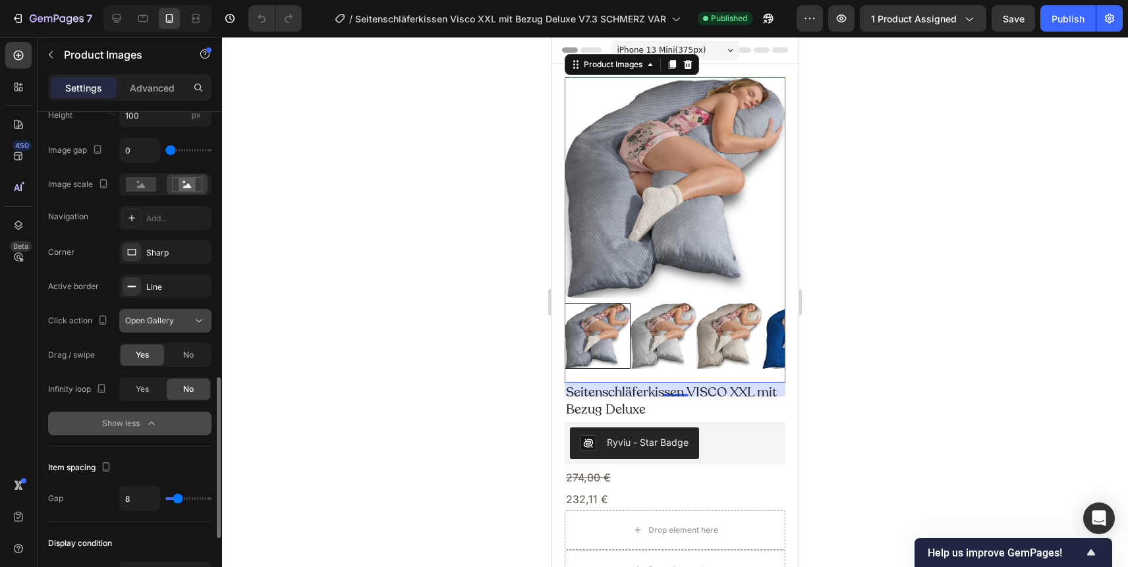
click at [167, 318] on span "Open Gallery" at bounding box center [149, 321] width 49 height 10
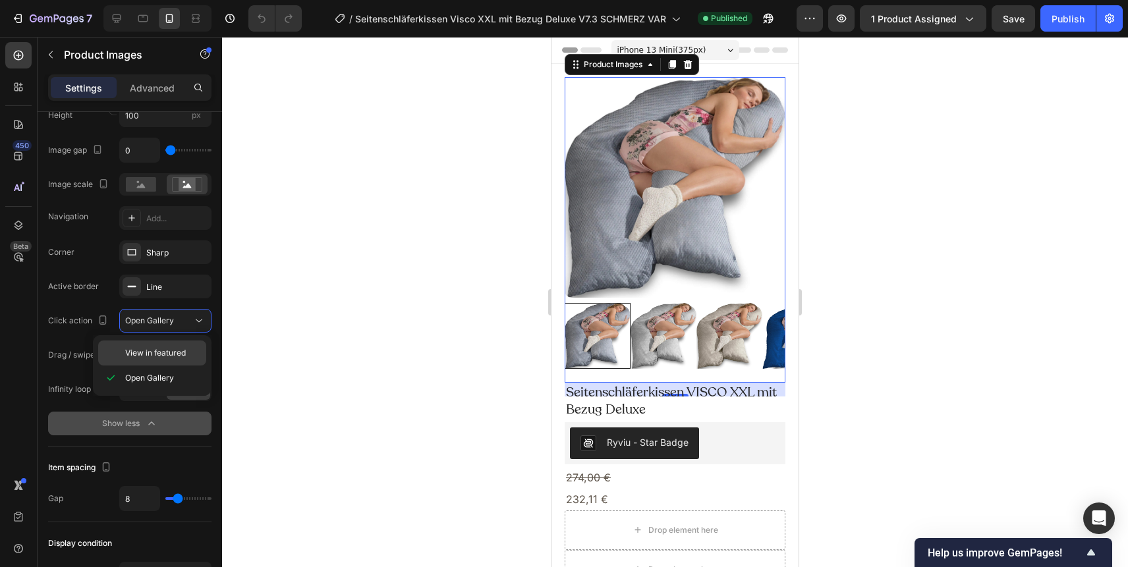
click at [173, 357] on span "View in featured" at bounding box center [155, 353] width 61 height 12
click at [1070, 13] on div "Publish" at bounding box center [1068, 19] width 33 height 14
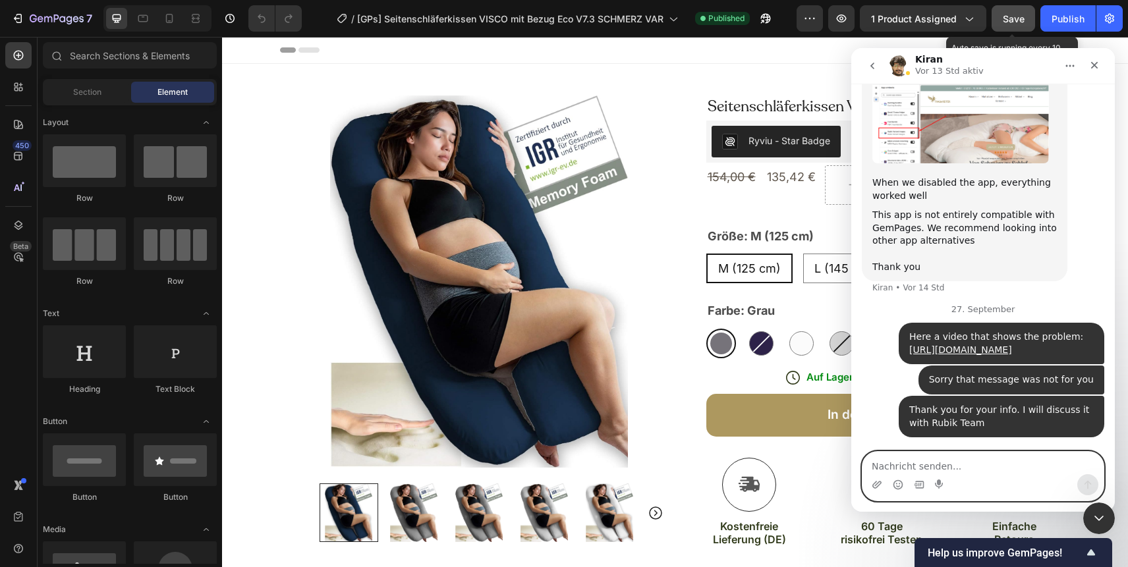
scroll to position [2590, 0]
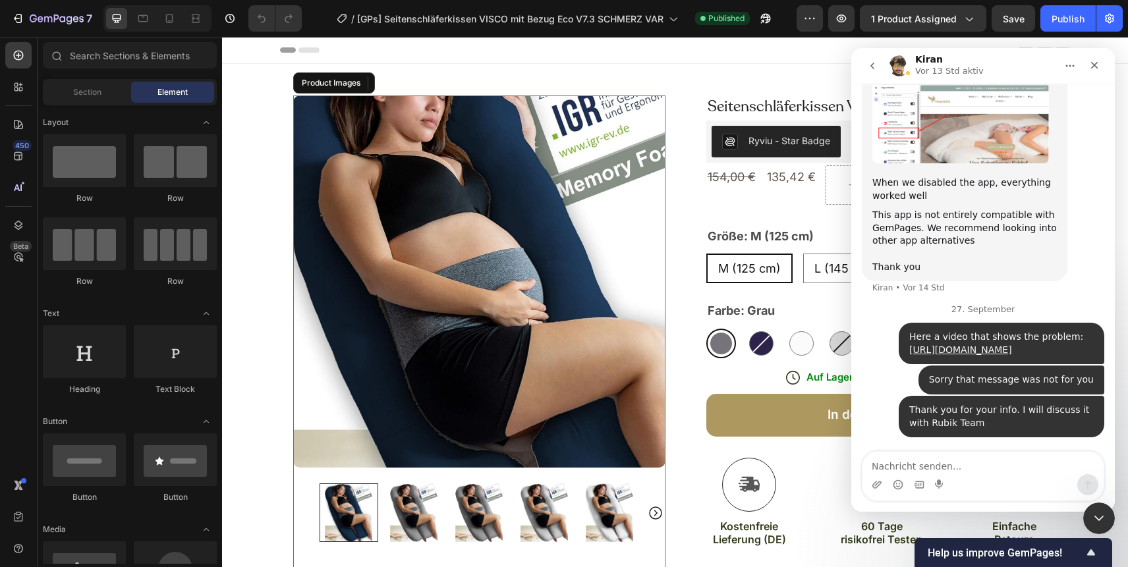
click at [473, 229] on img at bounding box center [479, 282] width 372 height 372
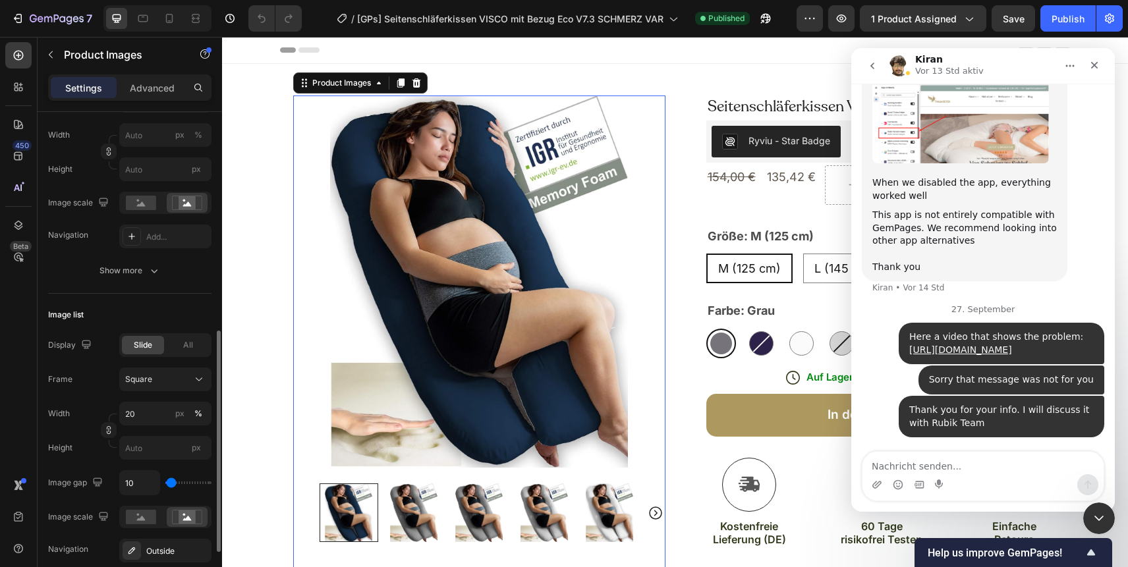
scroll to position [317, 0]
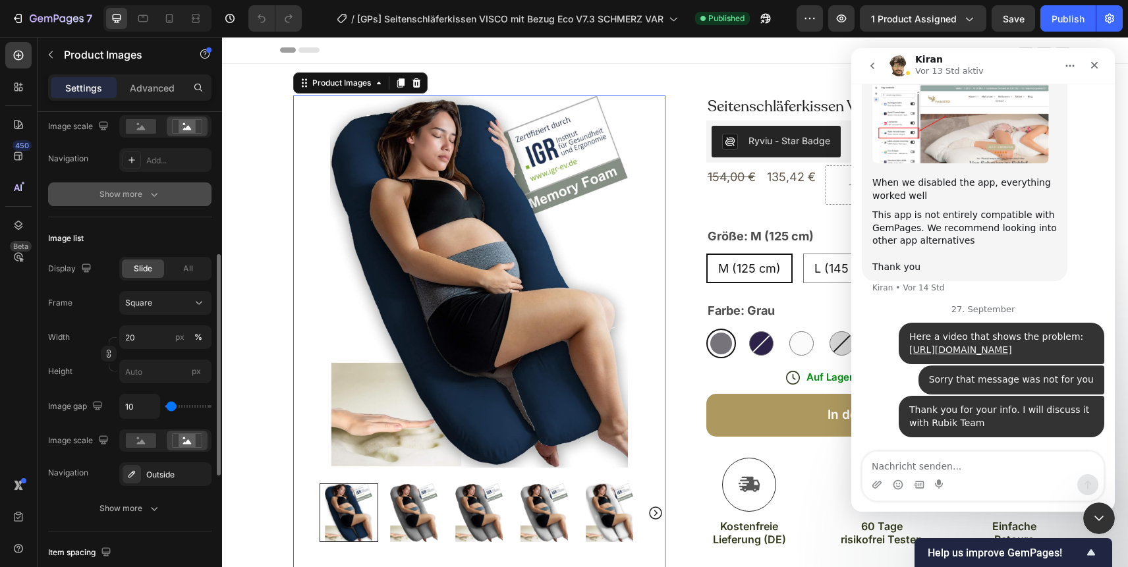
click at [149, 196] on icon "button" at bounding box center [154, 194] width 13 height 13
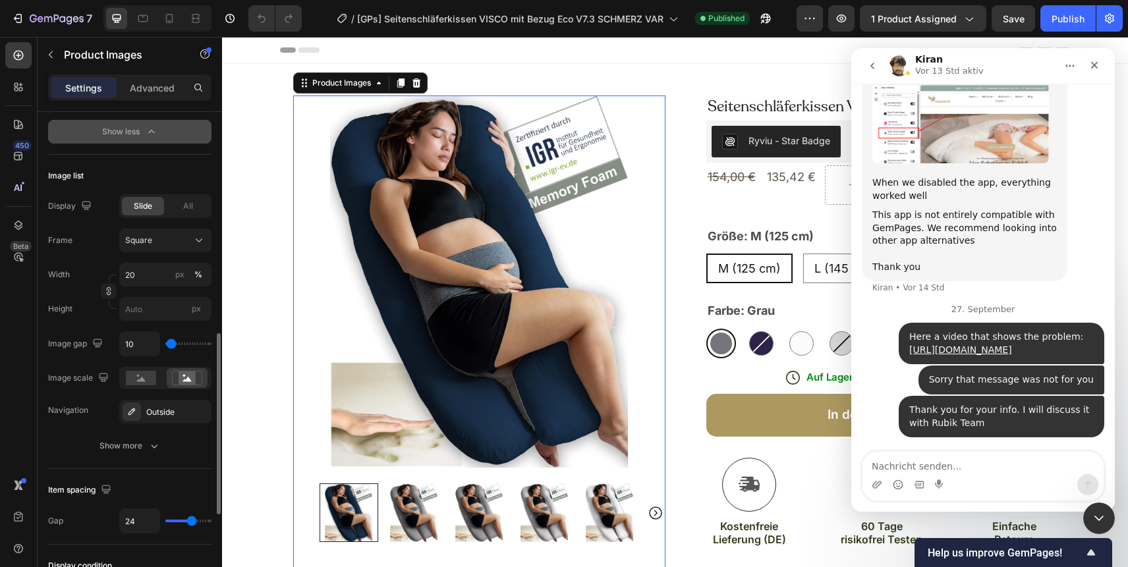
scroll to position [624, 0]
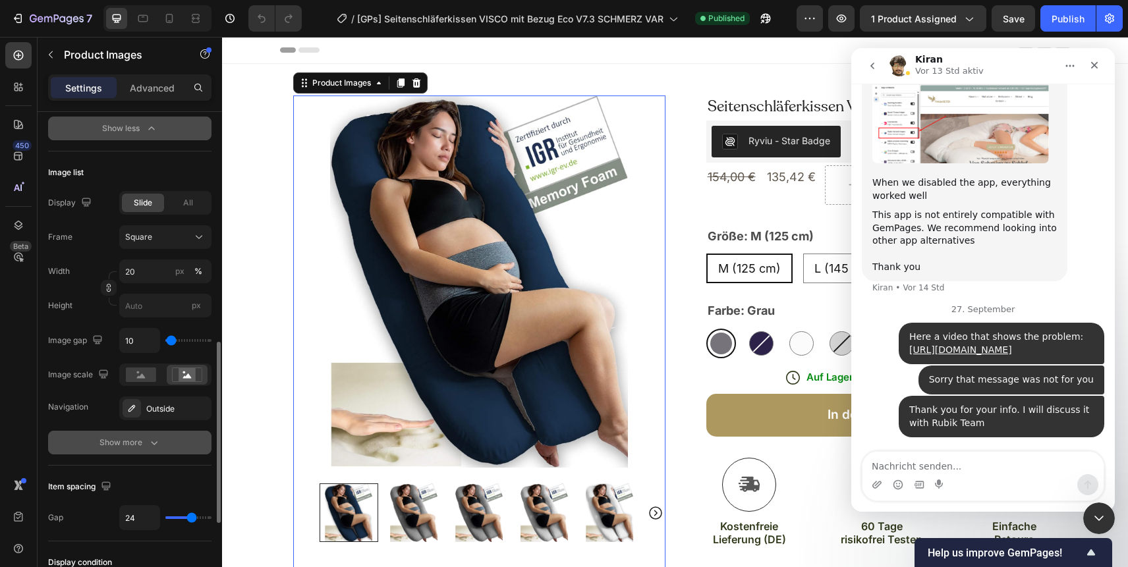
click at [146, 444] on div "Show more" at bounding box center [130, 442] width 61 height 13
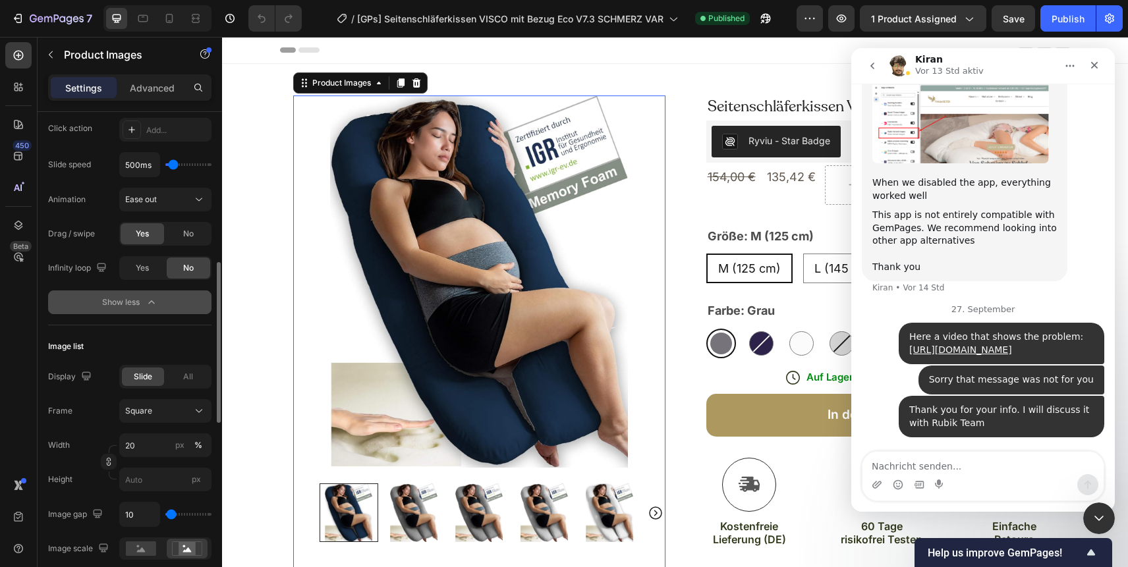
scroll to position [453, 0]
click at [166, 14] on icon at bounding box center [169, 18] width 13 height 13
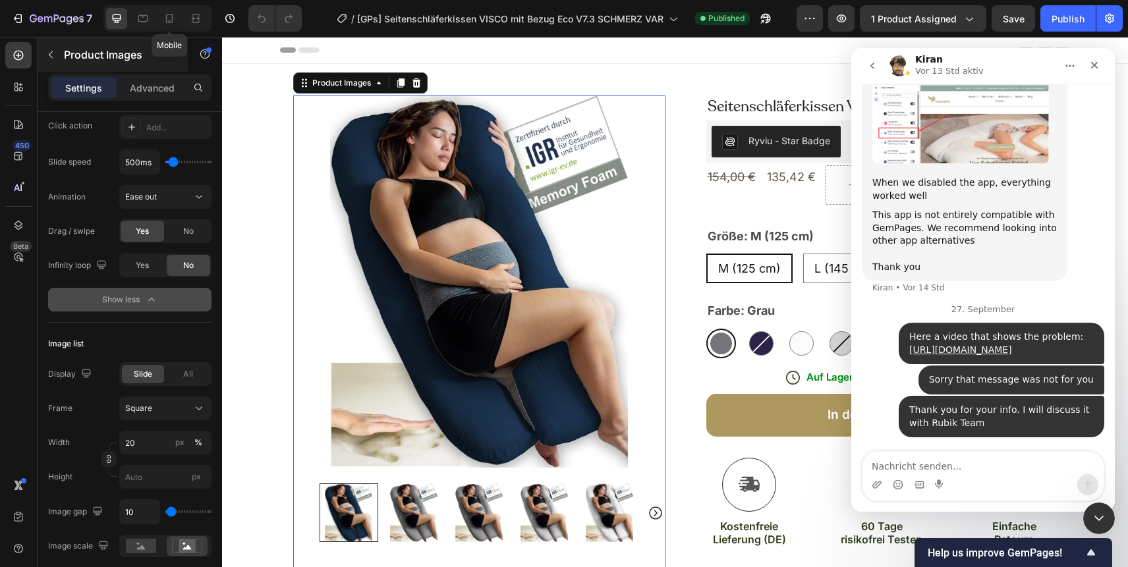
type input "100"
type input "0"
type input "8"
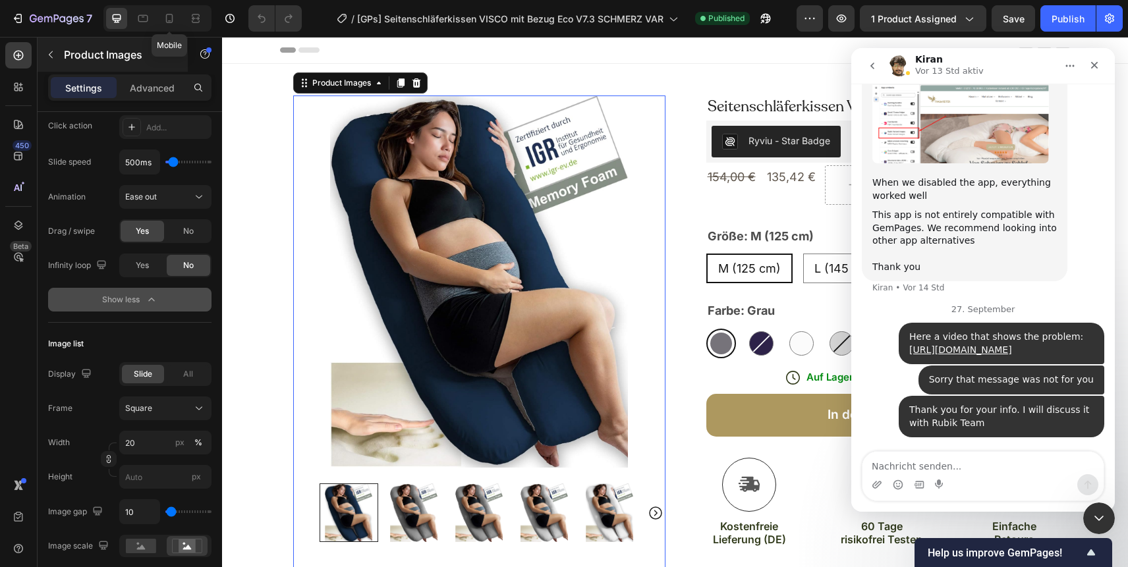
type input "8"
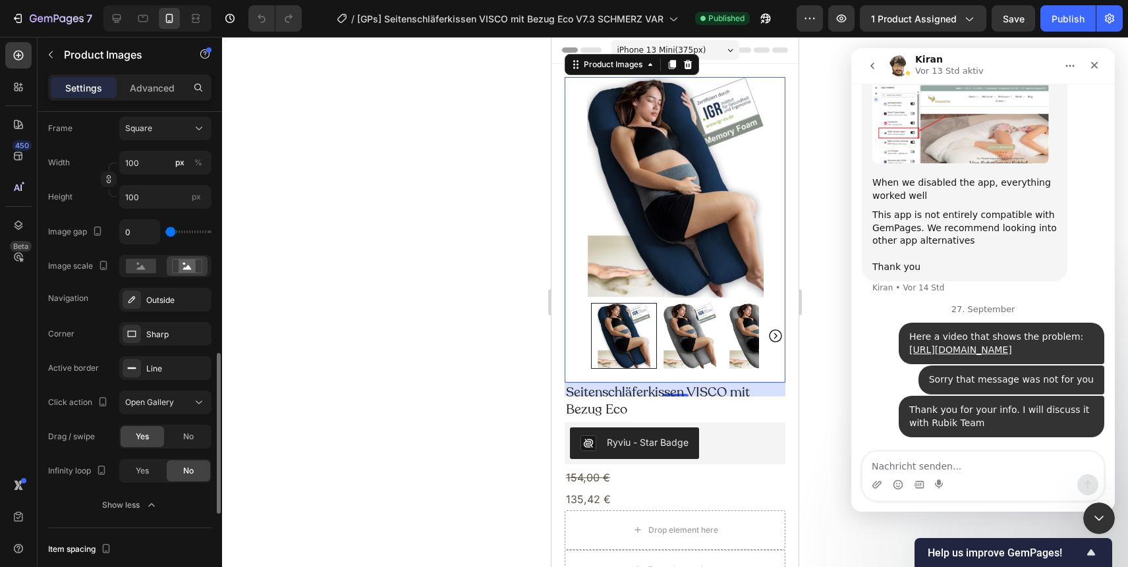
scroll to position [736, 0]
click at [197, 401] on icon at bounding box center [198, 399] width 13 height 13
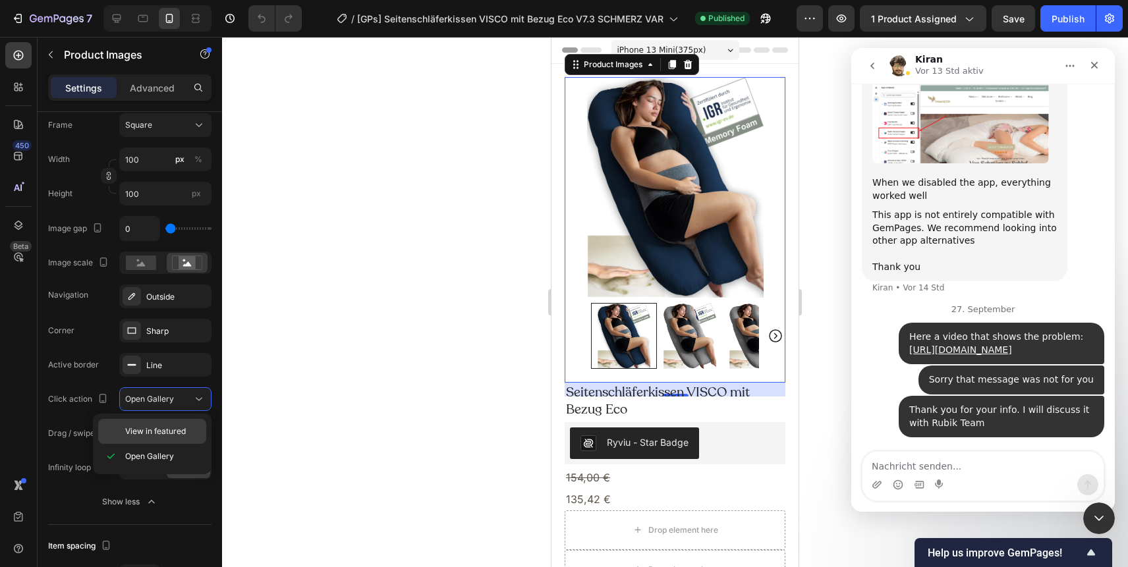
click at [166, 429] on span "View in featured" at bounding box center [155, 432] width 61 height 12
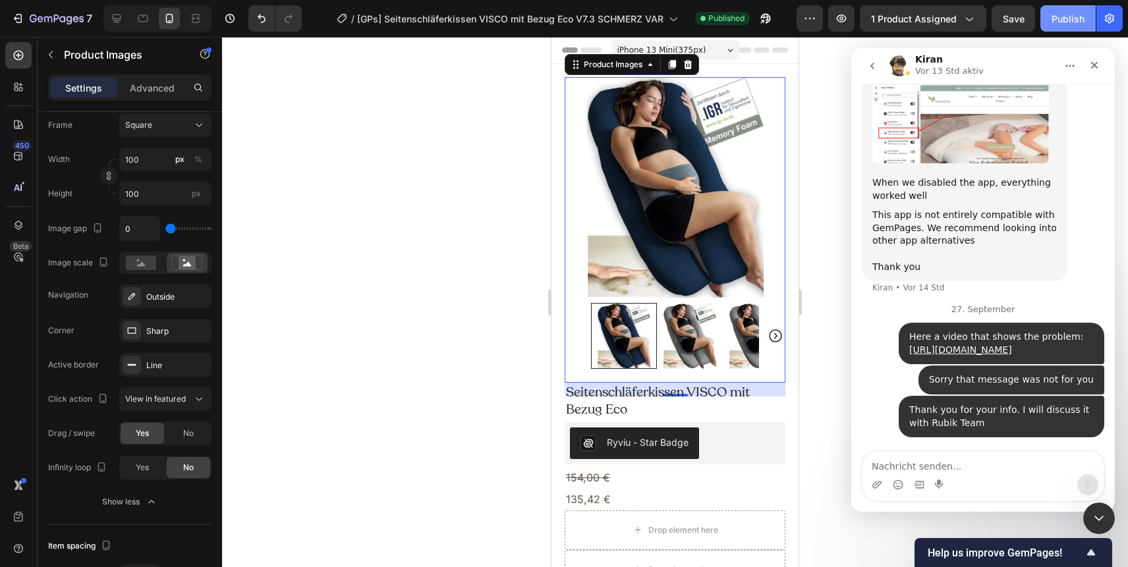
click at [1068, 16] on div "Publish" at bounding box center [1068, 19] width 33 height 14
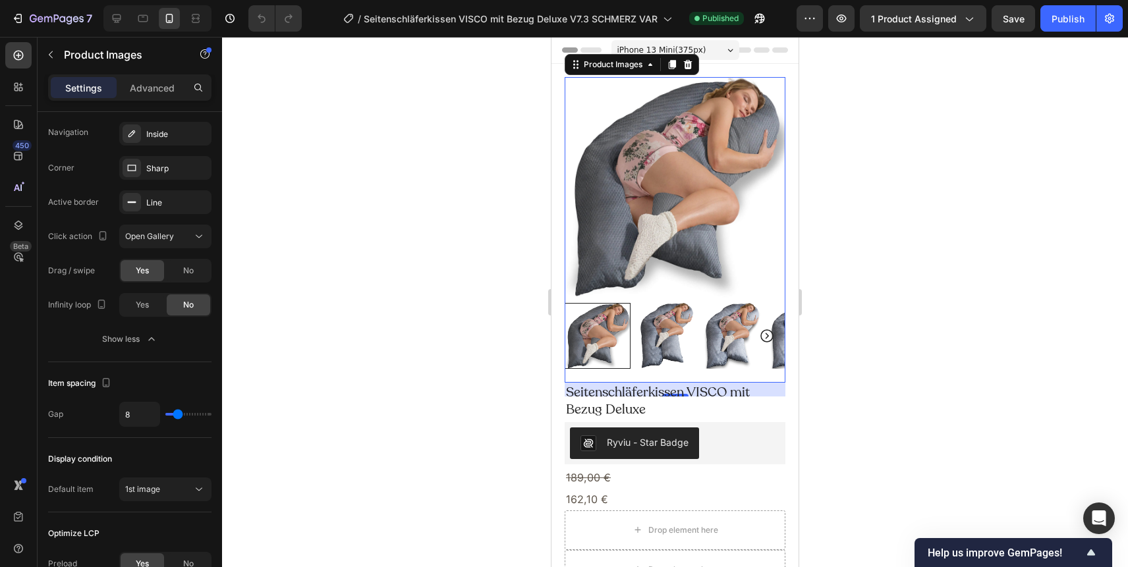
scroll to position [899, 0]
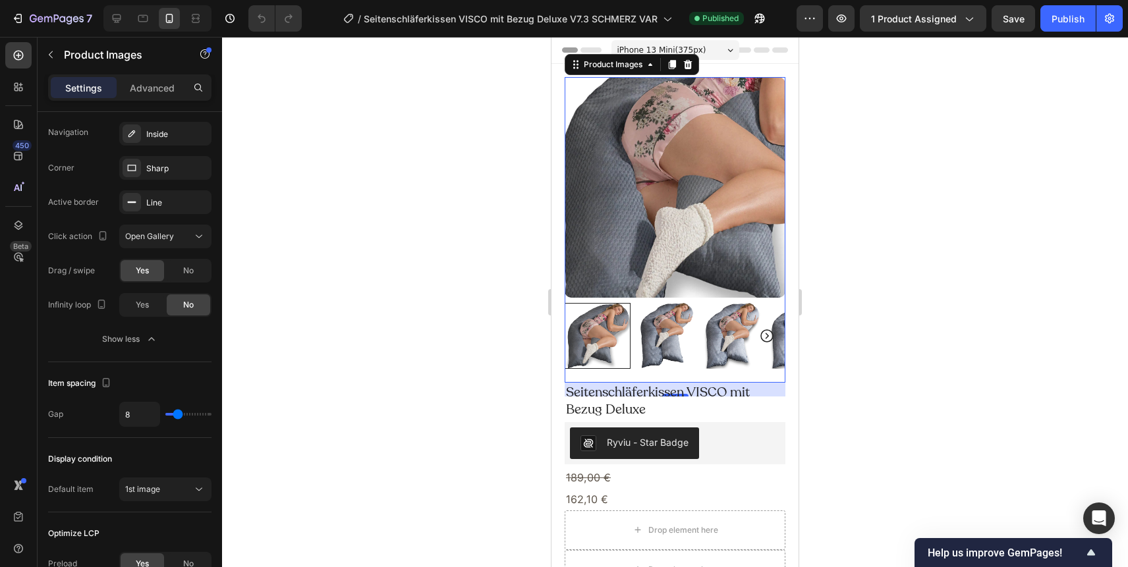
click at [604, 227] on img at bounding box center [675, 187] width 221 height 221
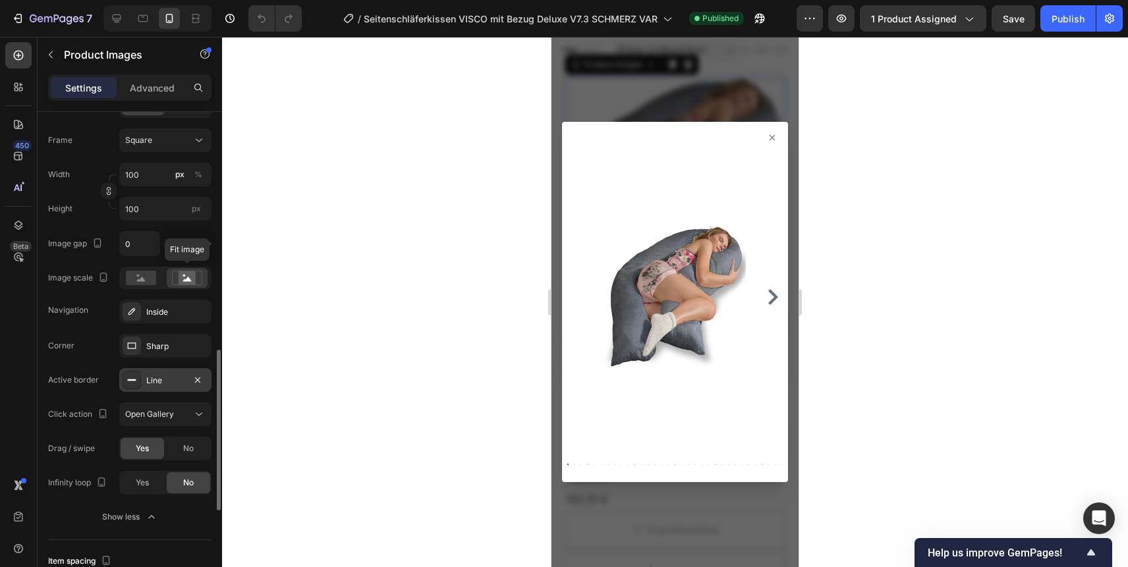
scroll to position [723, 0]
click at [192, 416] on icon at bounding box center [198, 412] width 13 height 13
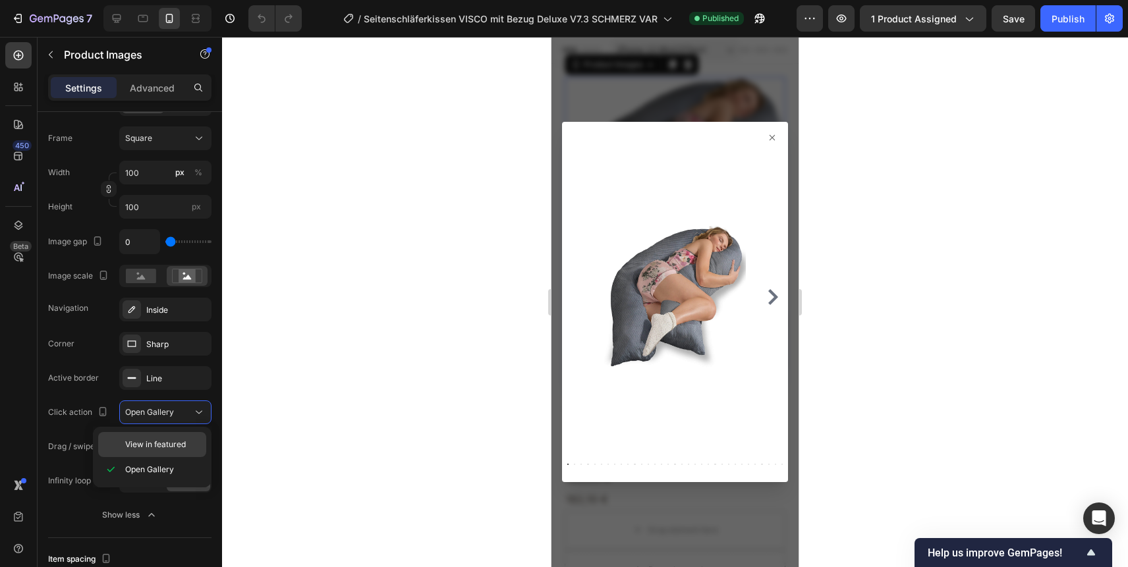
click at [163, 445] on span "View in featured" at bounding box center [155, 445] width 61 height 12
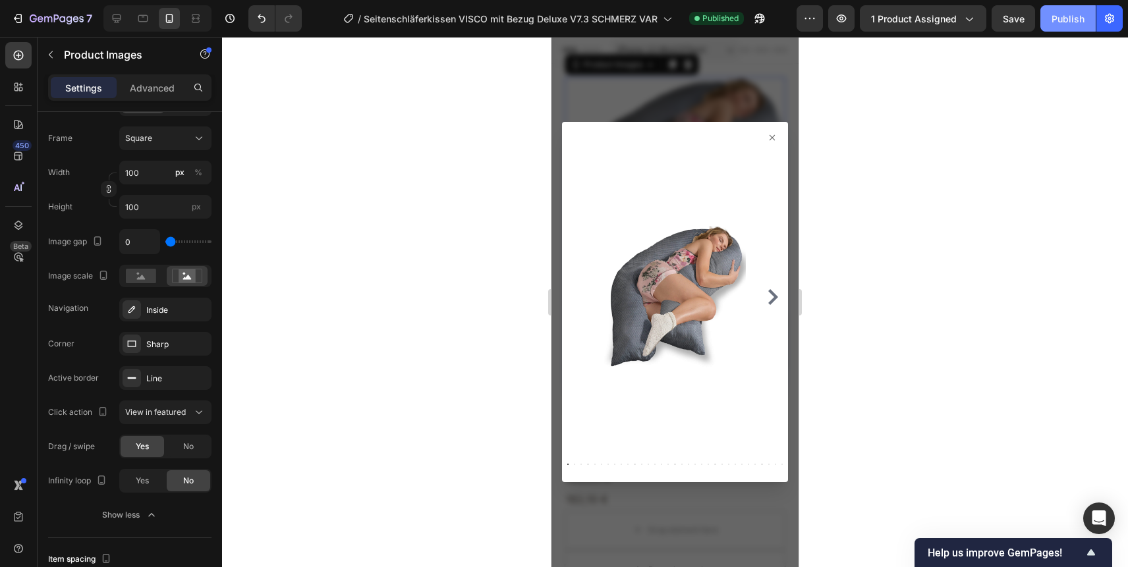
click at [1066, 13] on div "Publish" at bounding box center [1068, 19] width 33 height 14
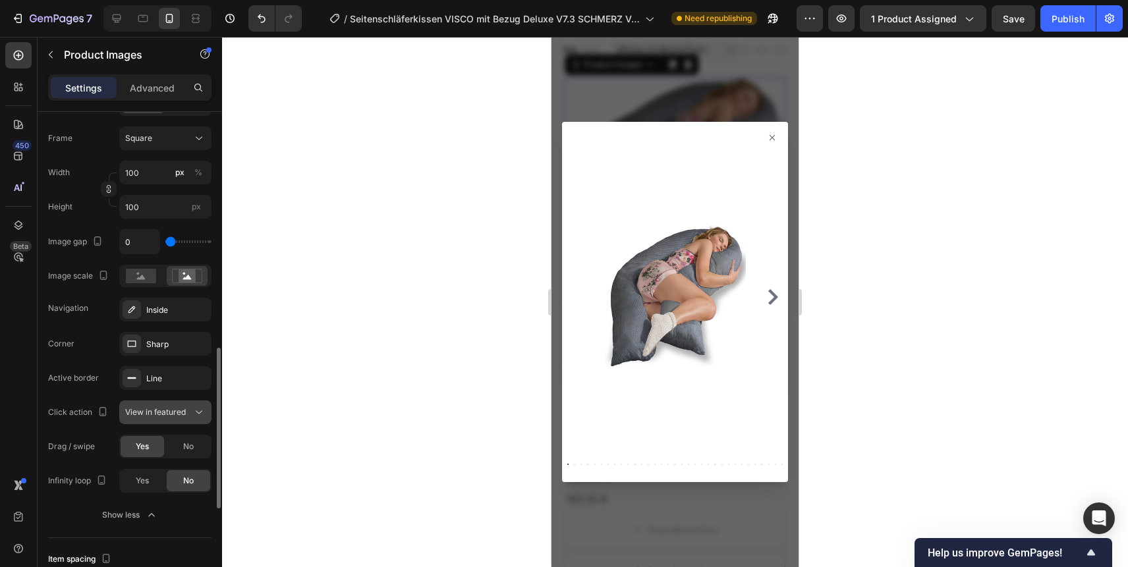
click at [182, 413] on span "View in featured" at bounding box center [155, 412] width 61 height 10
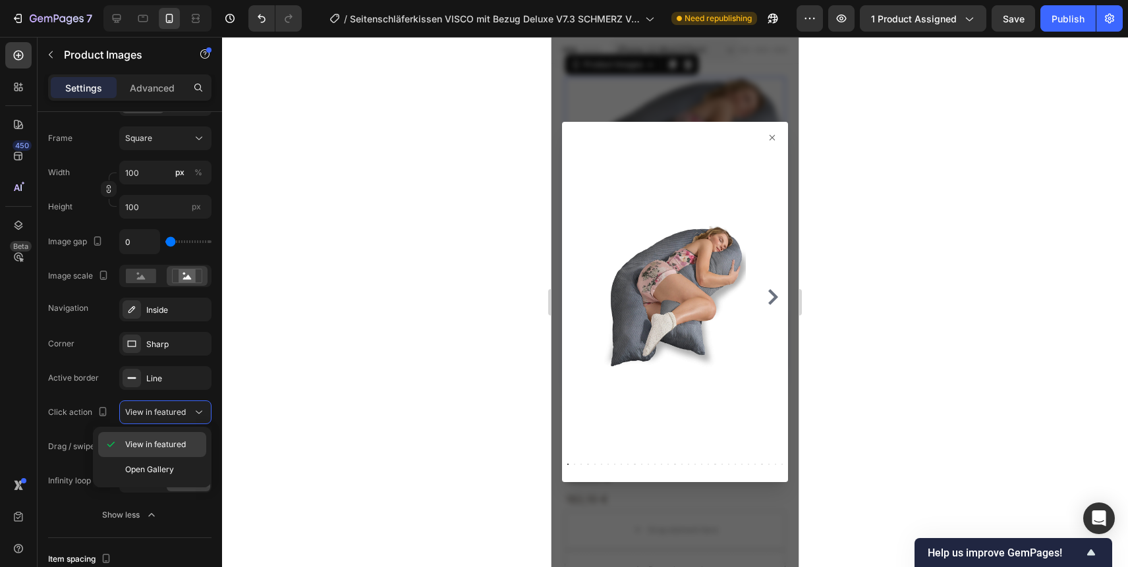
click at [167, 444] on span "View in featured" at bounding box center [155, 445] width 61 height 12
click at [1064, 20] on div "Publish" at bounding box center [1068, 19] width 33 height 14
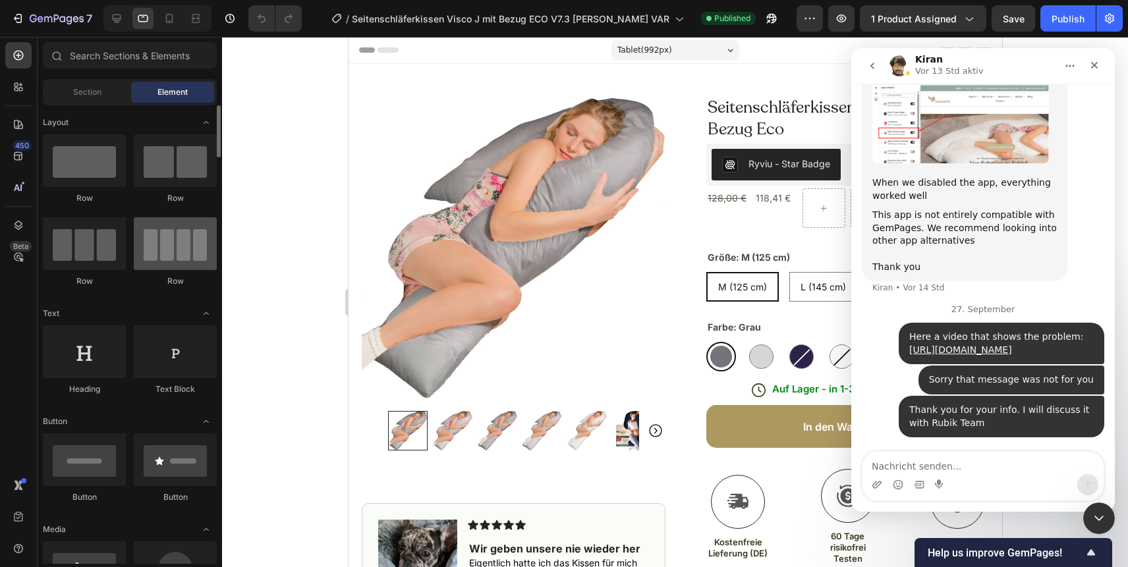
click at [162, 238] on div at bounding box center [175, 243] width 83 height 53
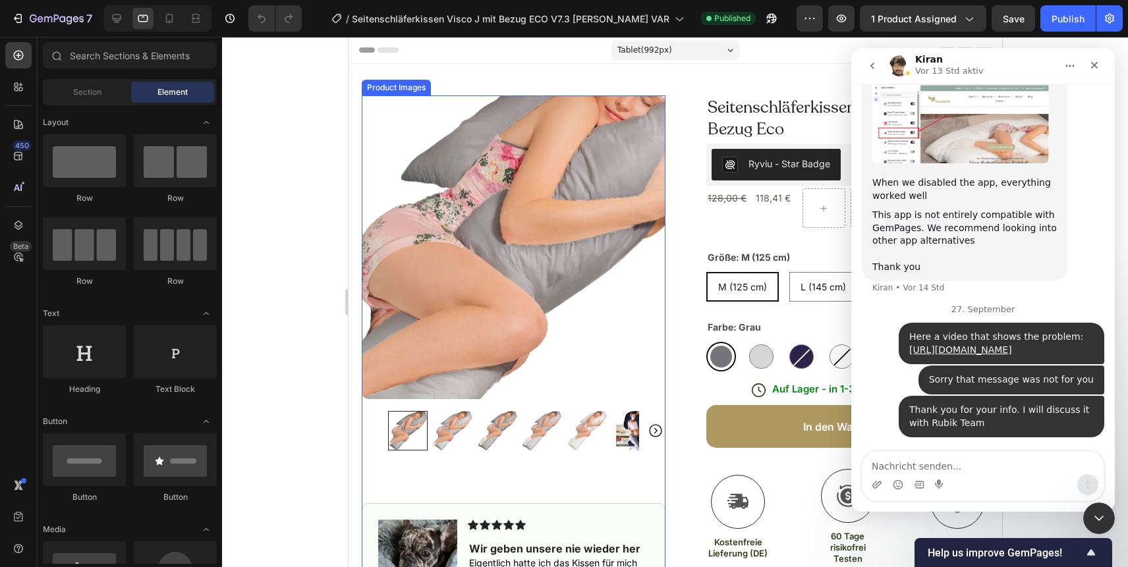
click at [472, 236] on img at bounding box center [513, 248] width 304 height 304
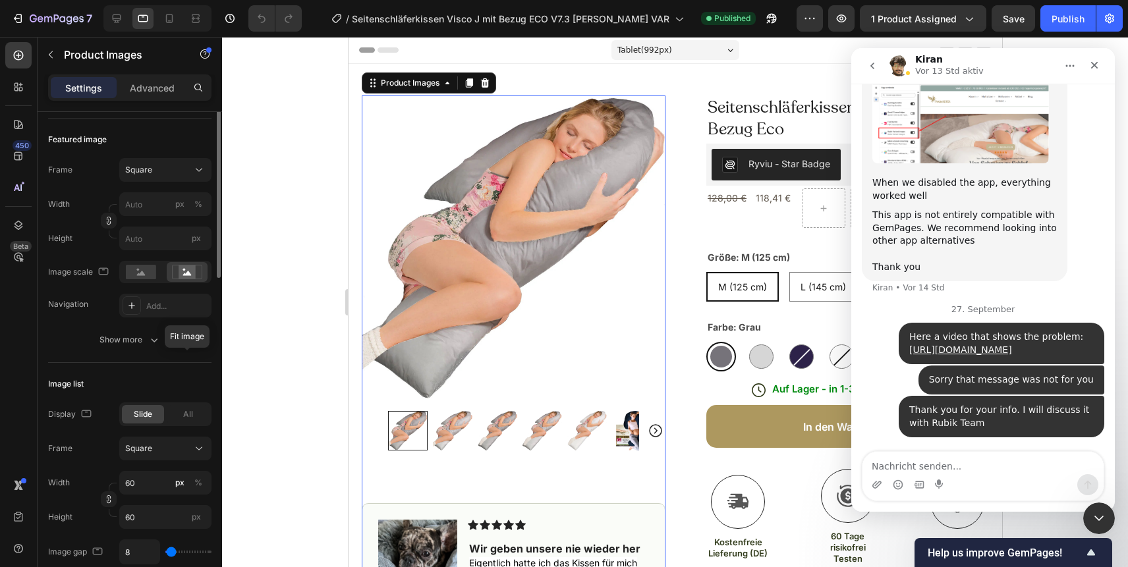
scroll to position [286, 0]
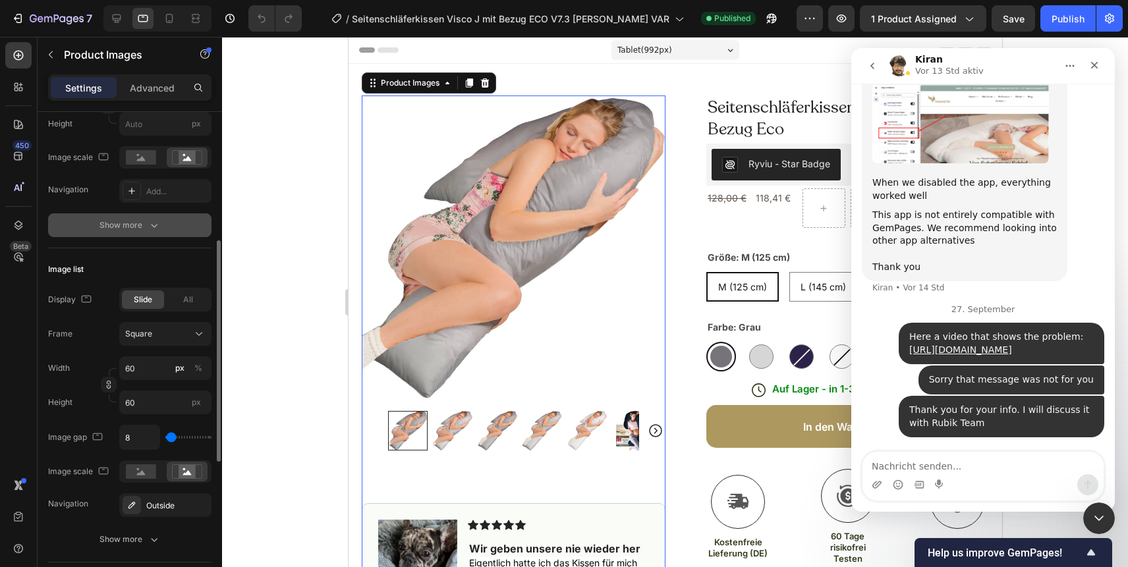
click at [154, 222] on icon "button" at bounding box center [154, 225] width 13 height 13
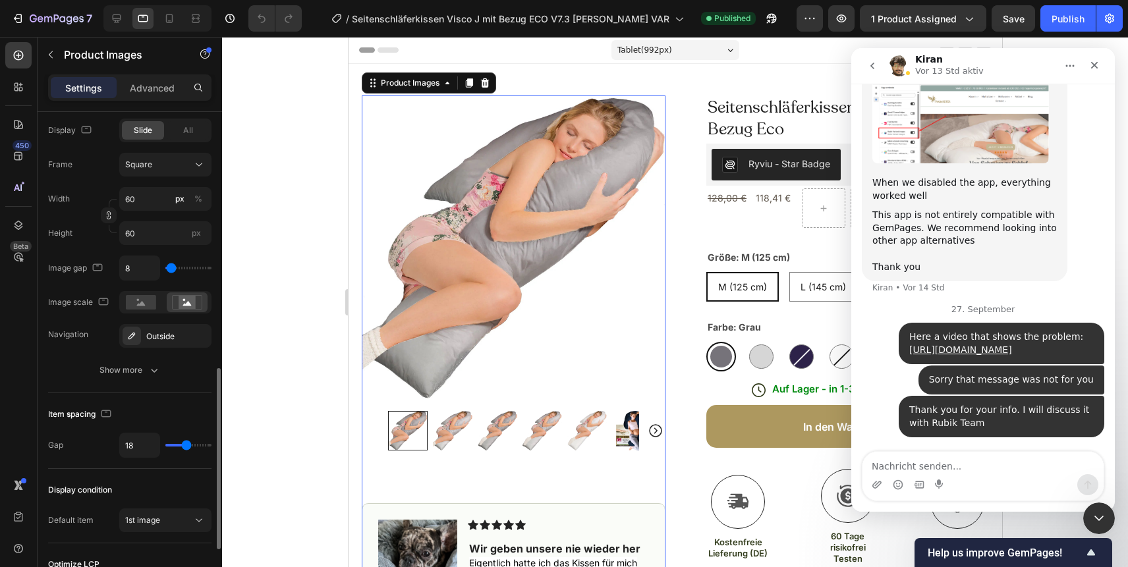
scroll to position [712, 0]
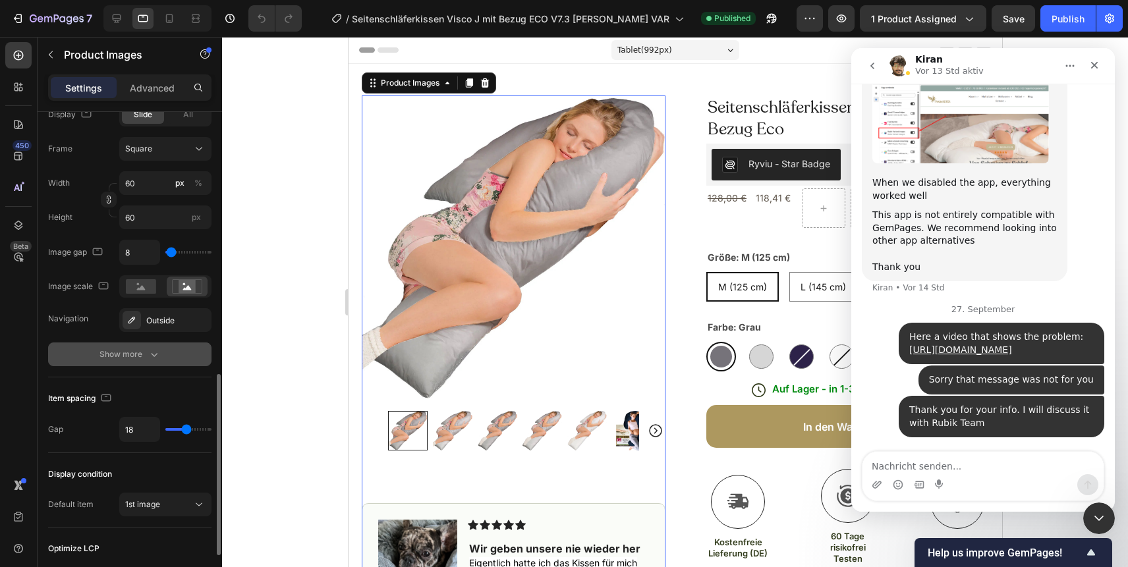
click at [152, 356] on icon "button" at bounding box center [154, 354] width 13 height 13
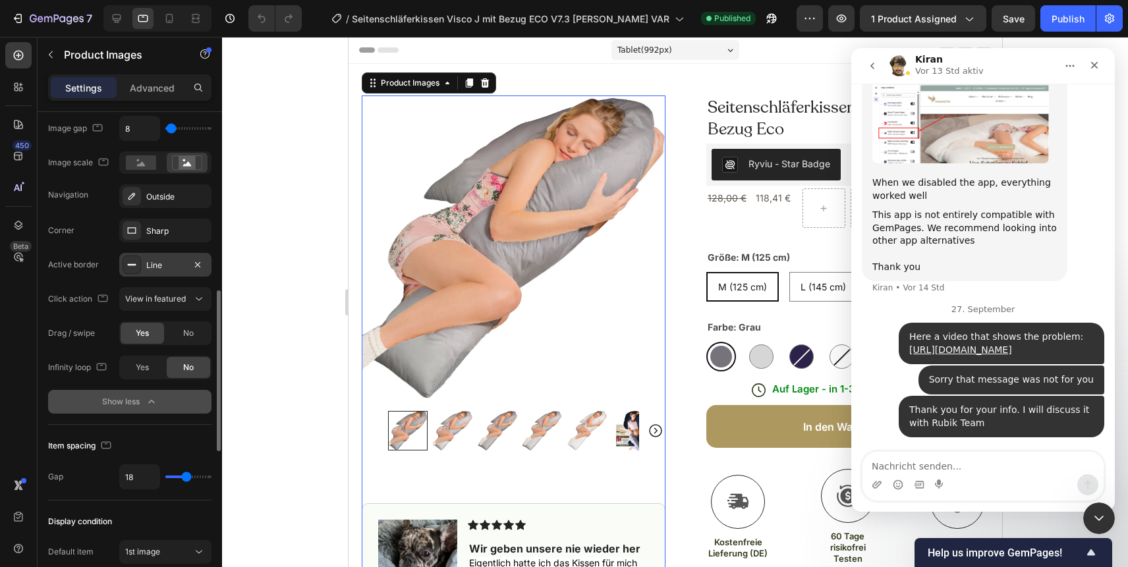
scroll to position [880, 0]
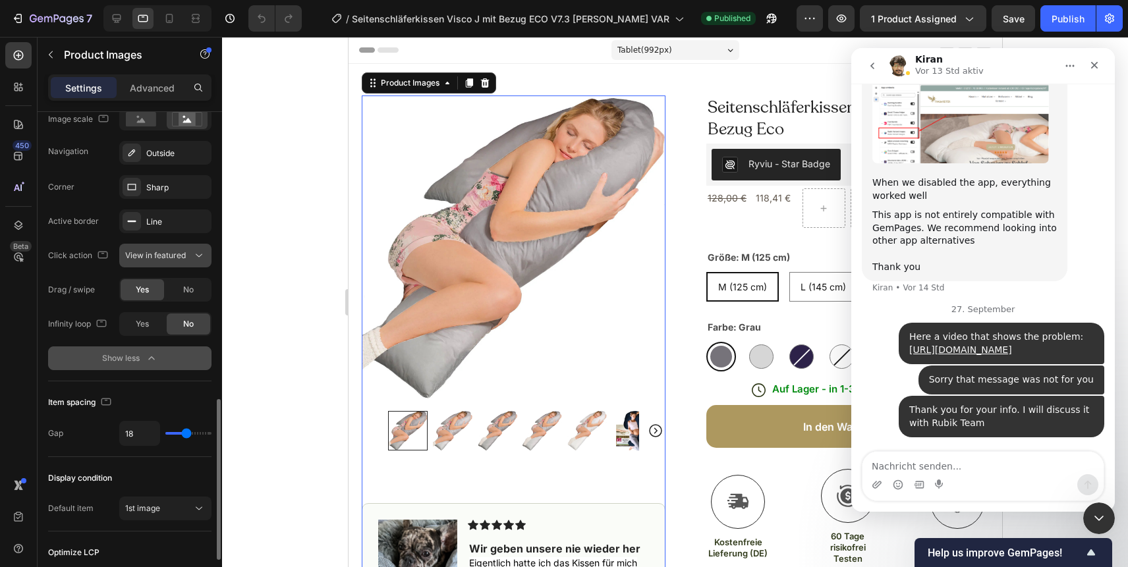
click at [170, 256] on span "View in featured" at bounding box center [155, 255] width 61 height 10
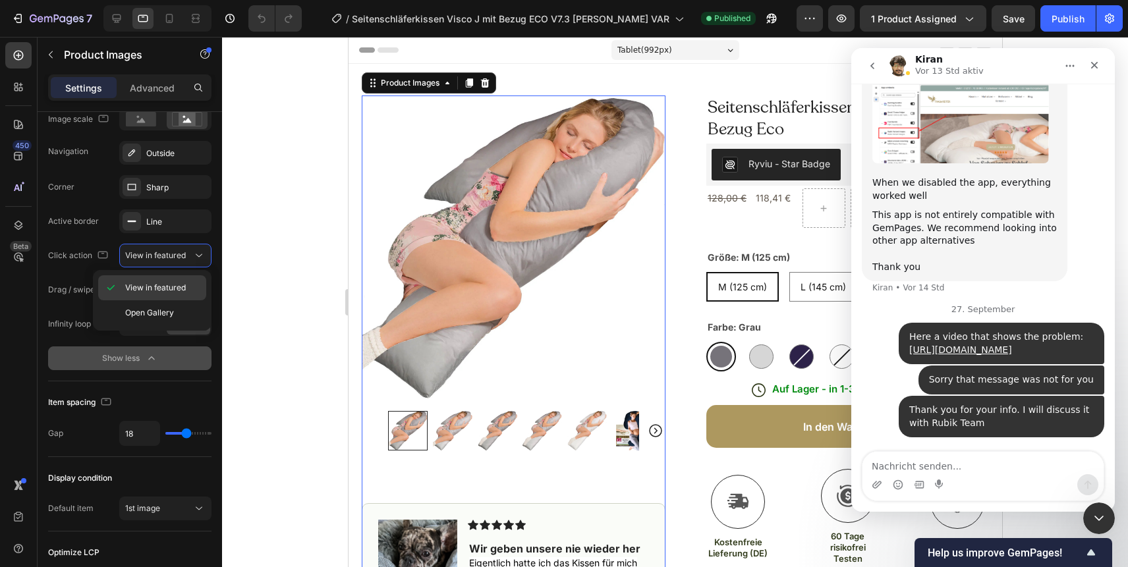
click at [165, 282] on span "View in featured" at bounding box center [155, 288] width 61 height 12
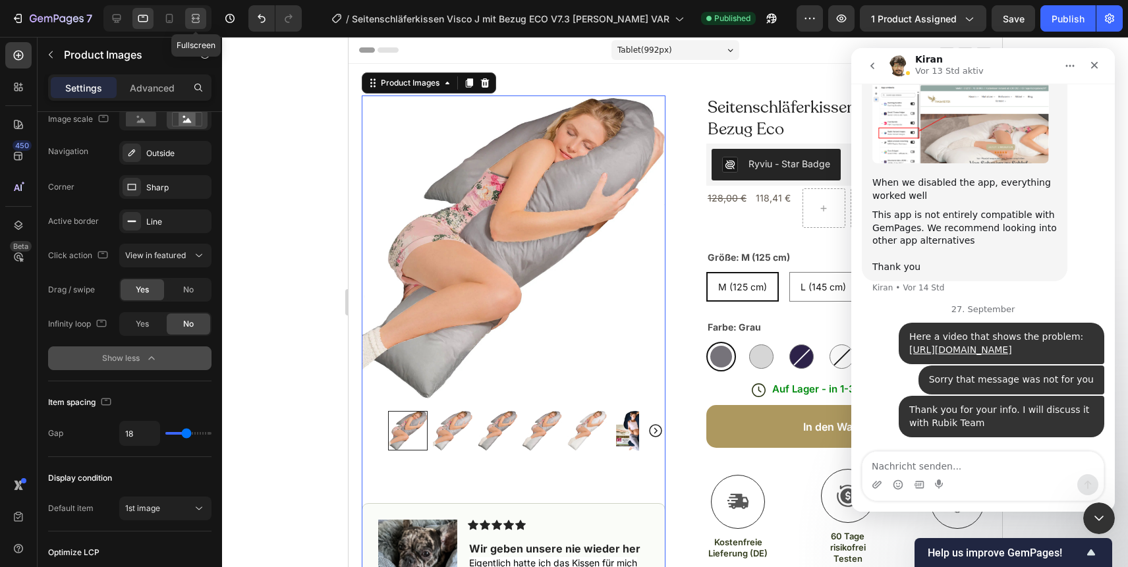
click at [191, 21] on icon at bounding box center [195, 18] width 13 height 13
type input "20"
type input "11"
type input "24"
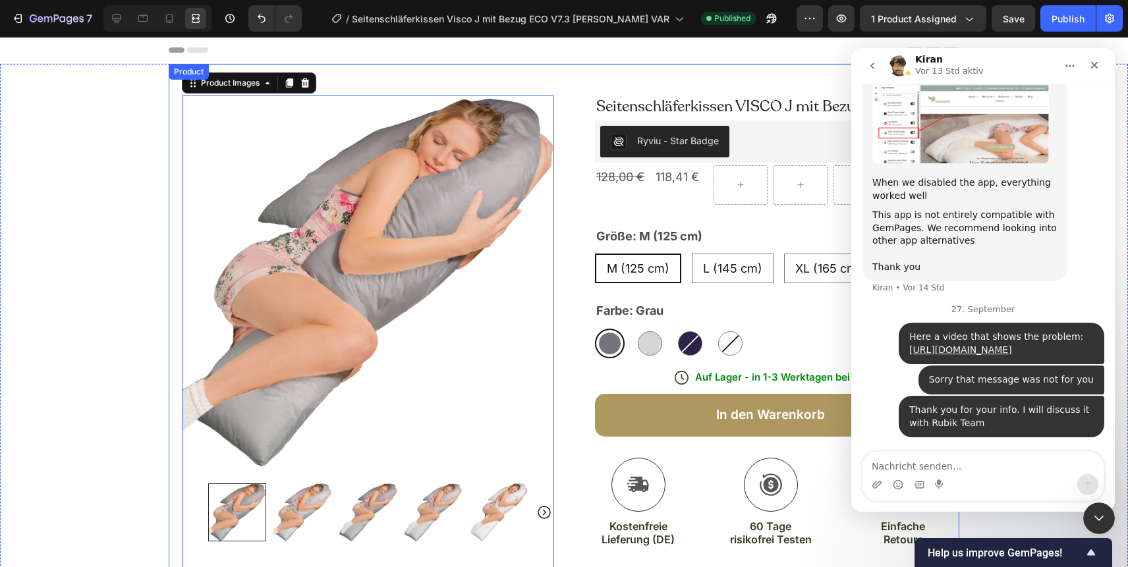
scroll to position [13, 0]
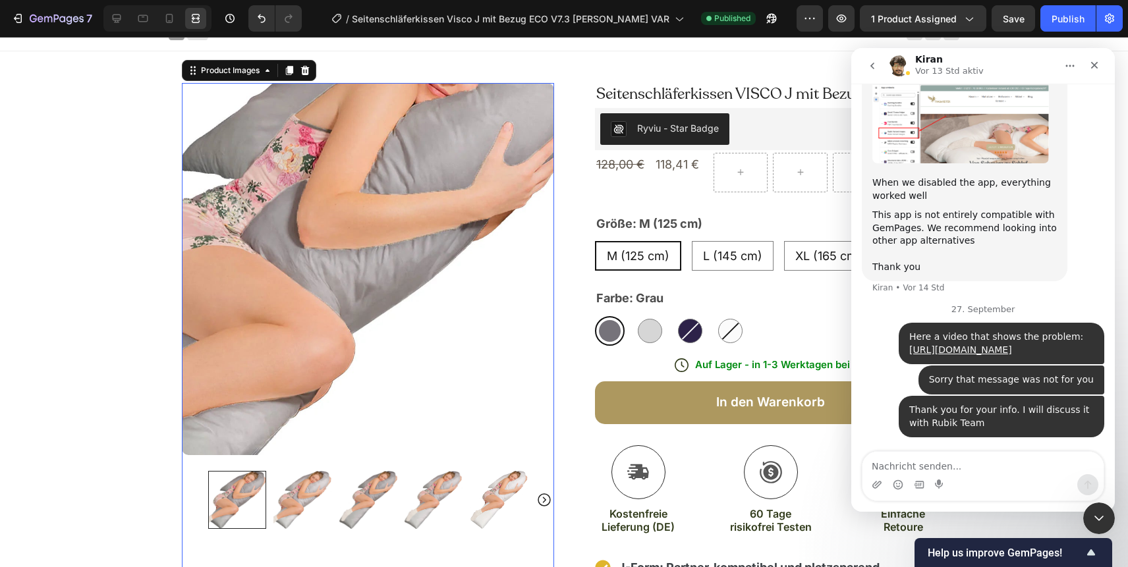
click at [423, 289] on img at bounding box center [368, 269] width 372 height 372
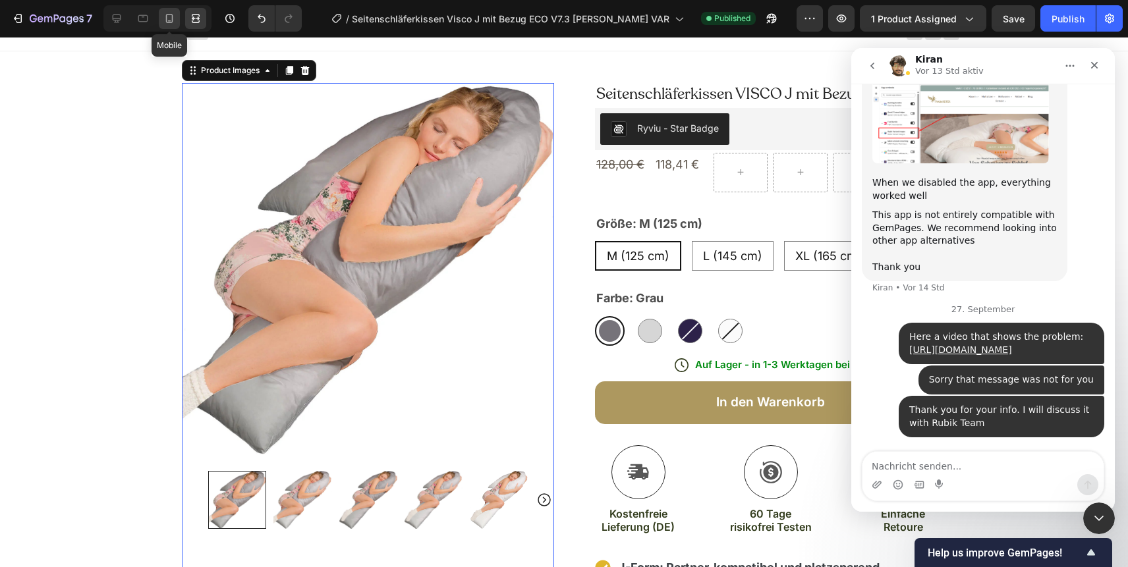
click at [175, 21] on icon at bounding box center [169, 18] width 13 height 13
type input "100"
type input "0"
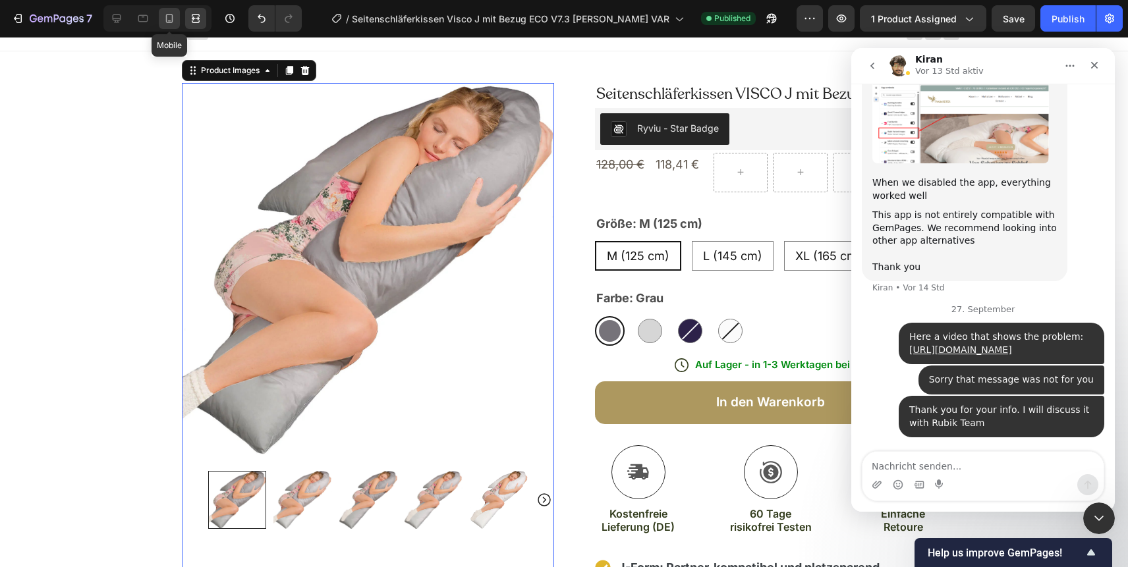
type input "8"
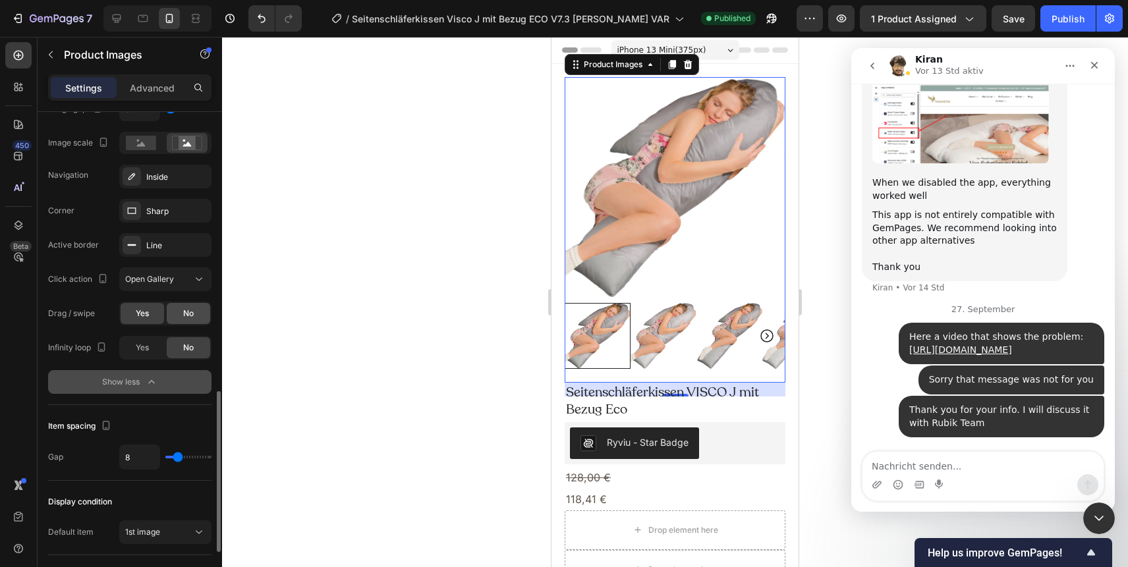
scroll to position [857, 0]
click at [181, 279] on div "Open Gallery" at bounding box center [158, 279] width 67 height 12
click at [178, 306] on span "View in featured" at bounding box center [155, 311] width 61 height 12
click at [1054, 22] on div "Publish" at bounding box center [1068, 19] width 33 height 14
click at [163, 276] on span "View in featured" at bounding box center [155, 278] width 61 height 10
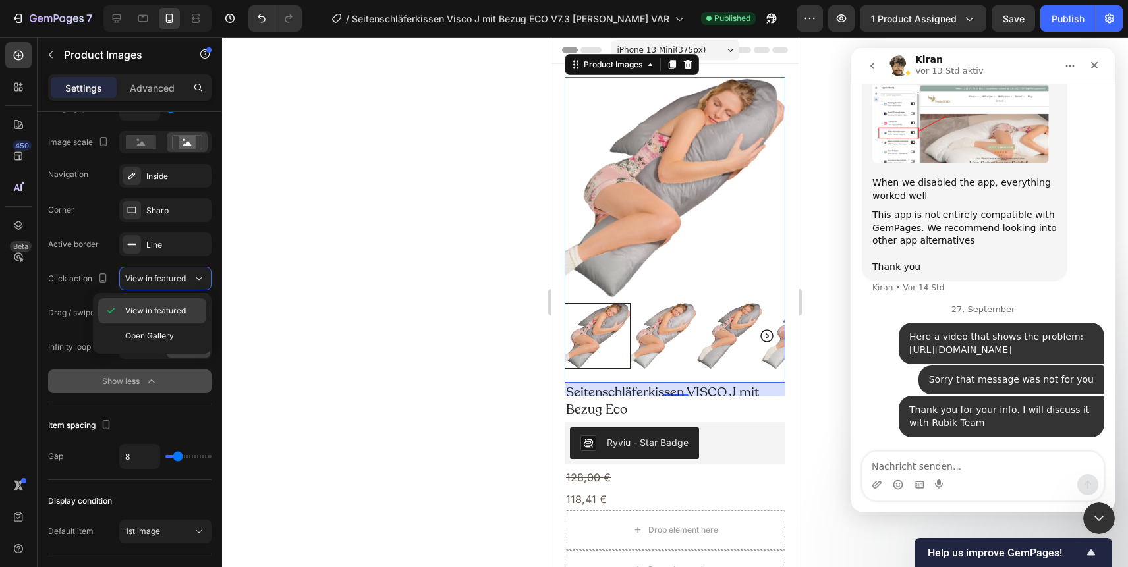
click at [154, 305] on span "View in featured" at bounding box center [155, 311] width 61 height 12
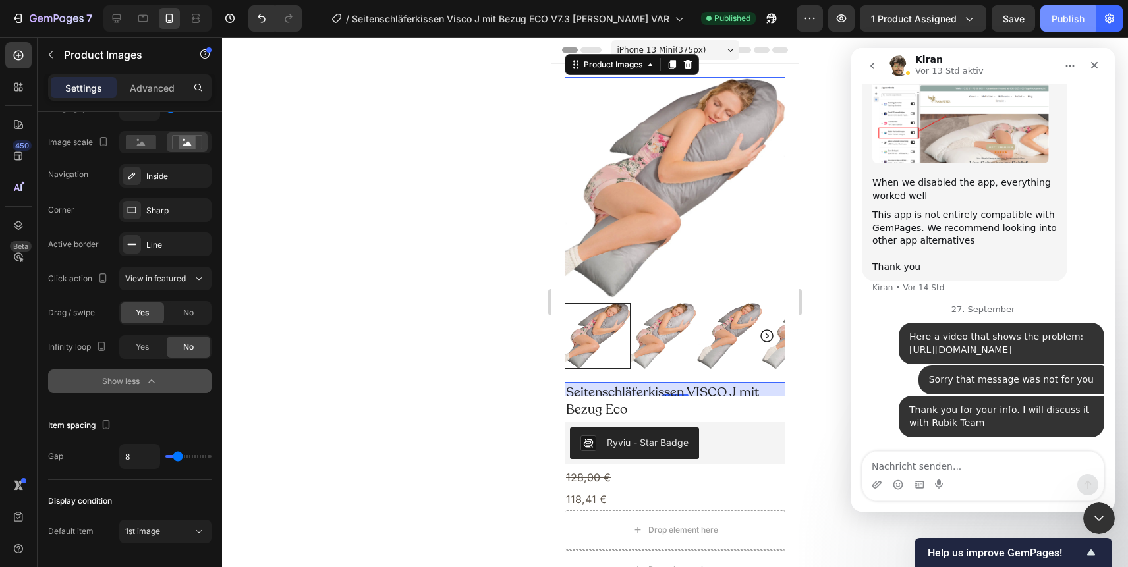
click at [1064, 12] on div "Publish" at bounding box center [1068, 19] width 33 height 14
